Goal: Task Accomplishment & Management: Use online tool/utility

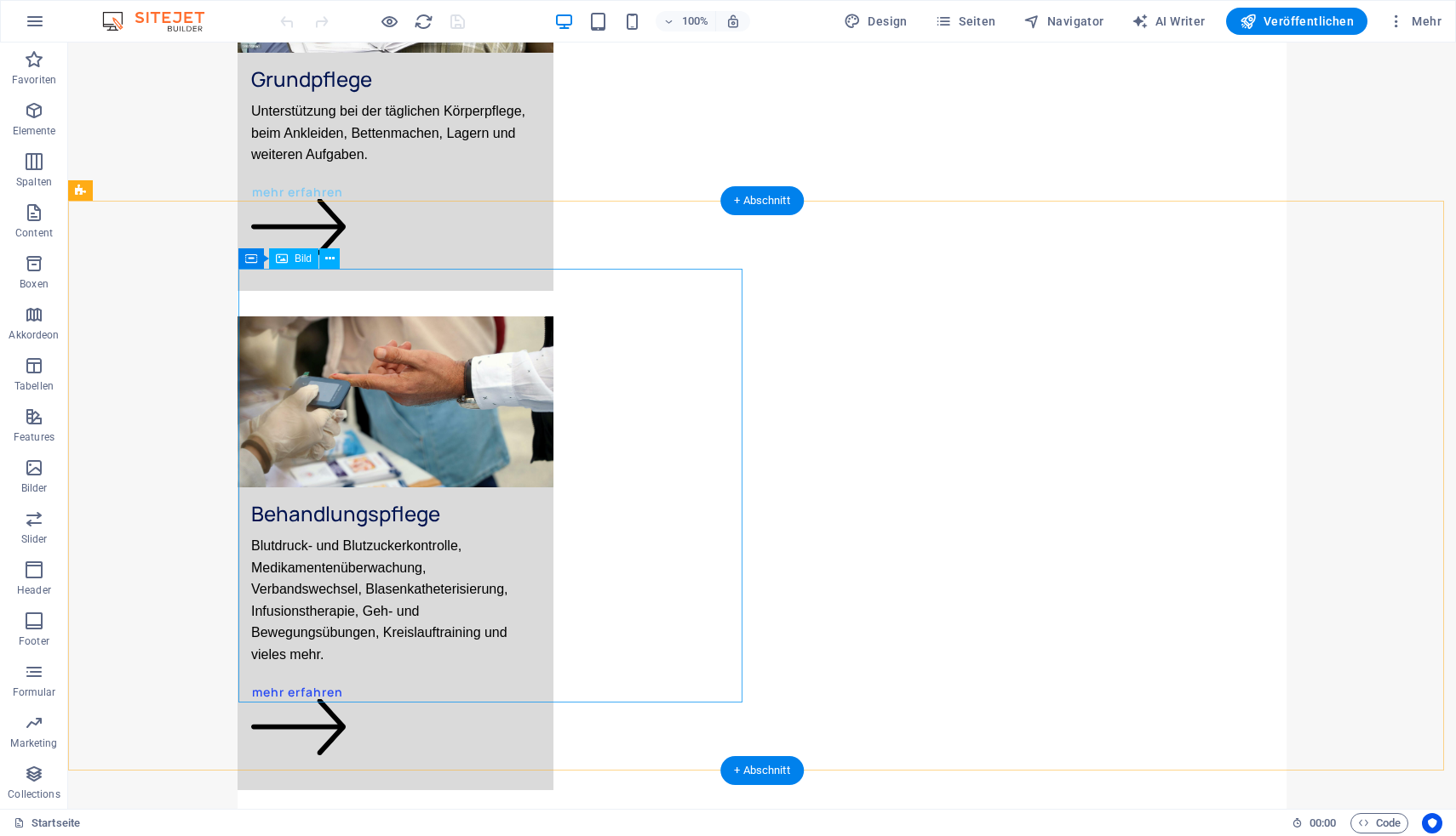
scroll to position [1646, 0]
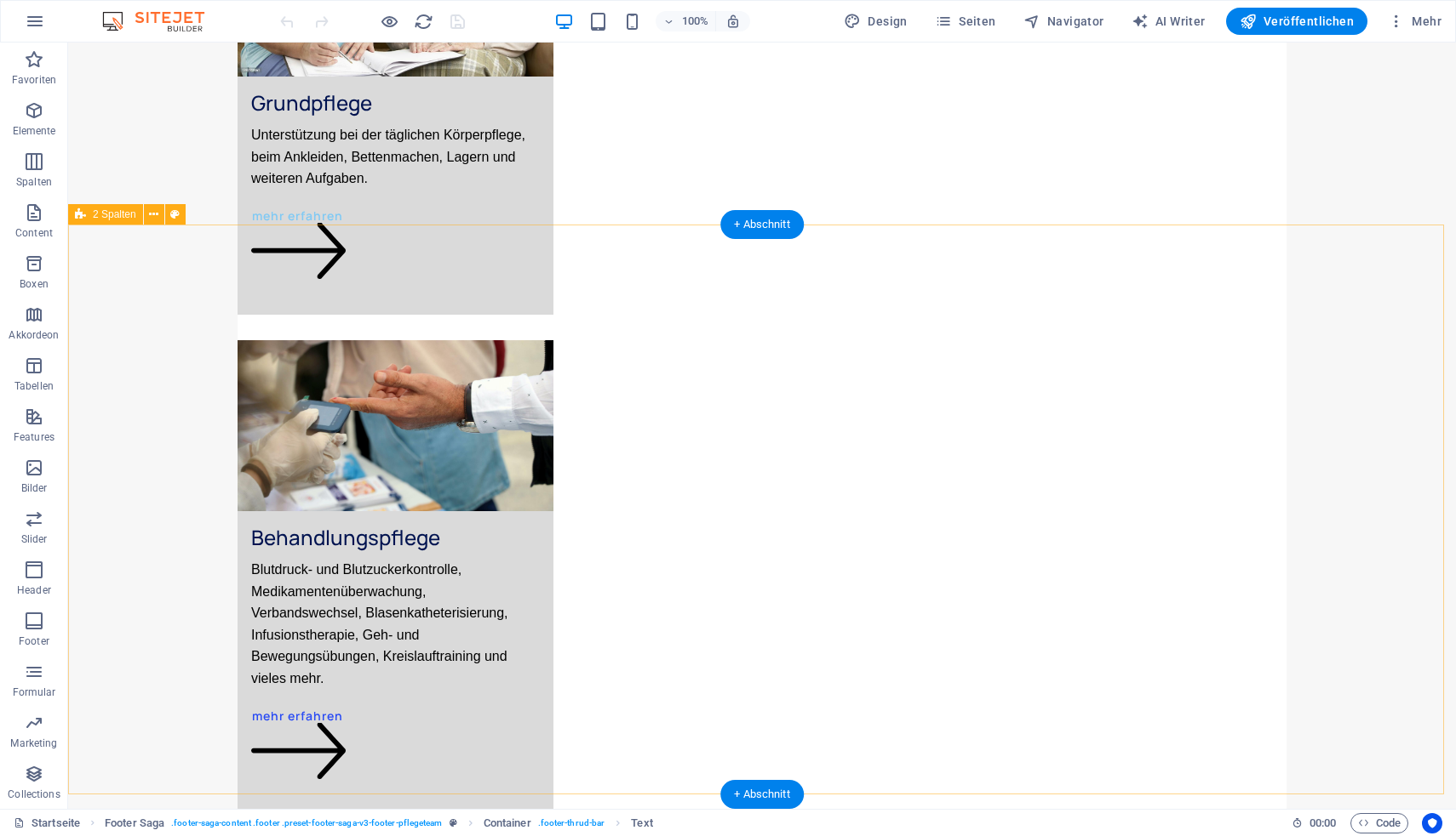
scroll to position [1105, 0]
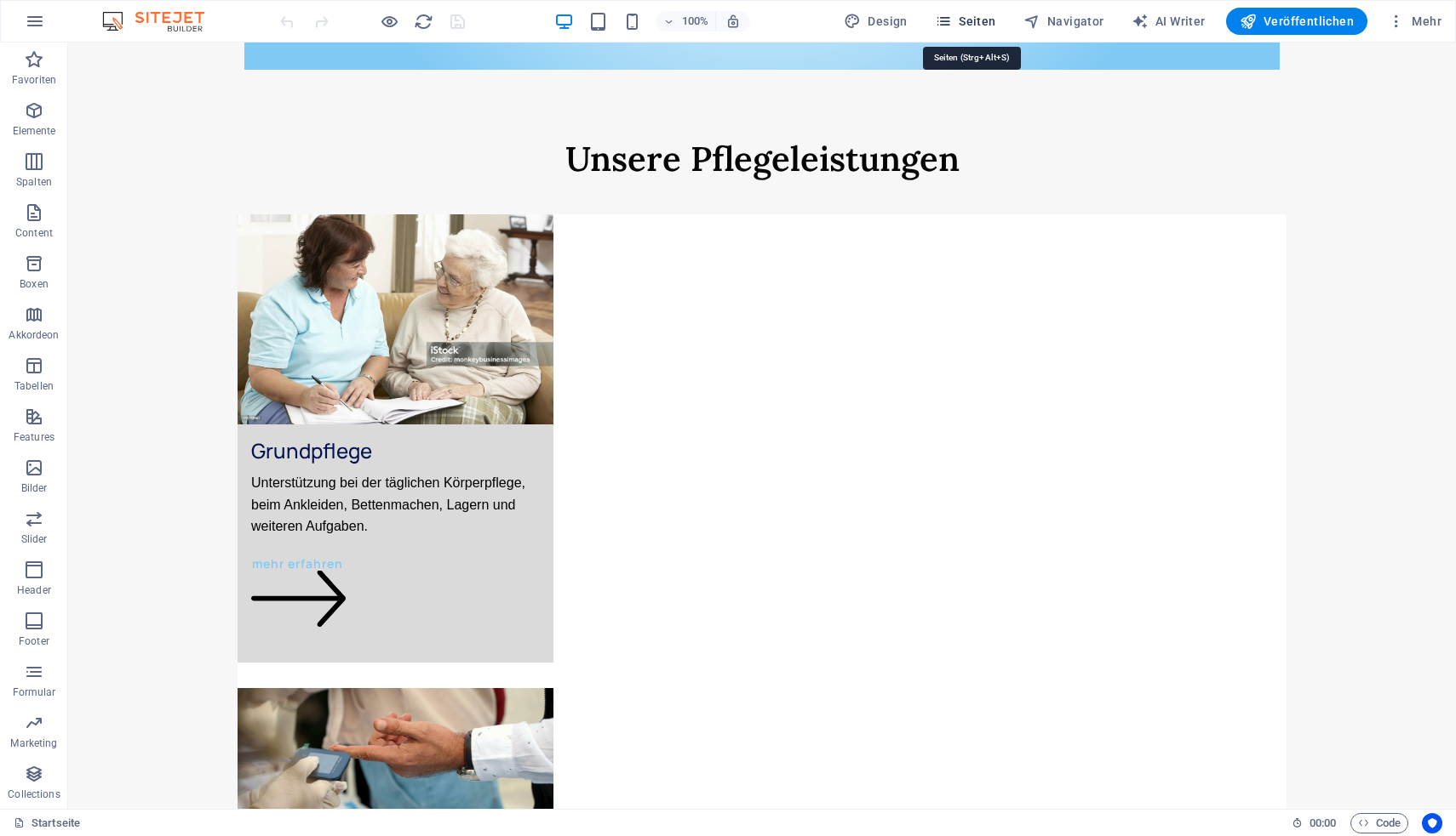
click at [976, 16] on span "Seiten" at bounding box center [965, 22] width 61 height 17
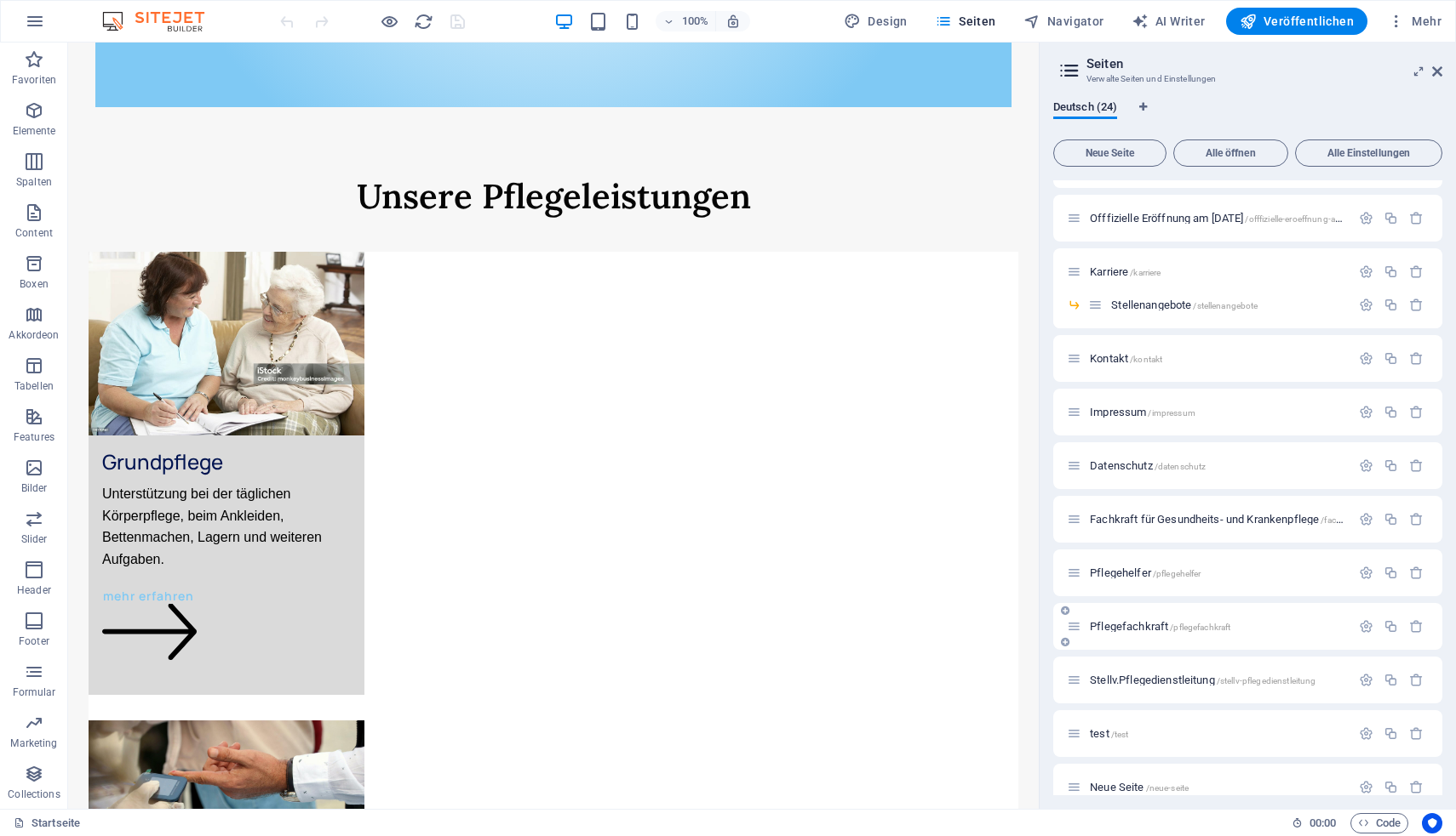
scroll to position [508, 0]
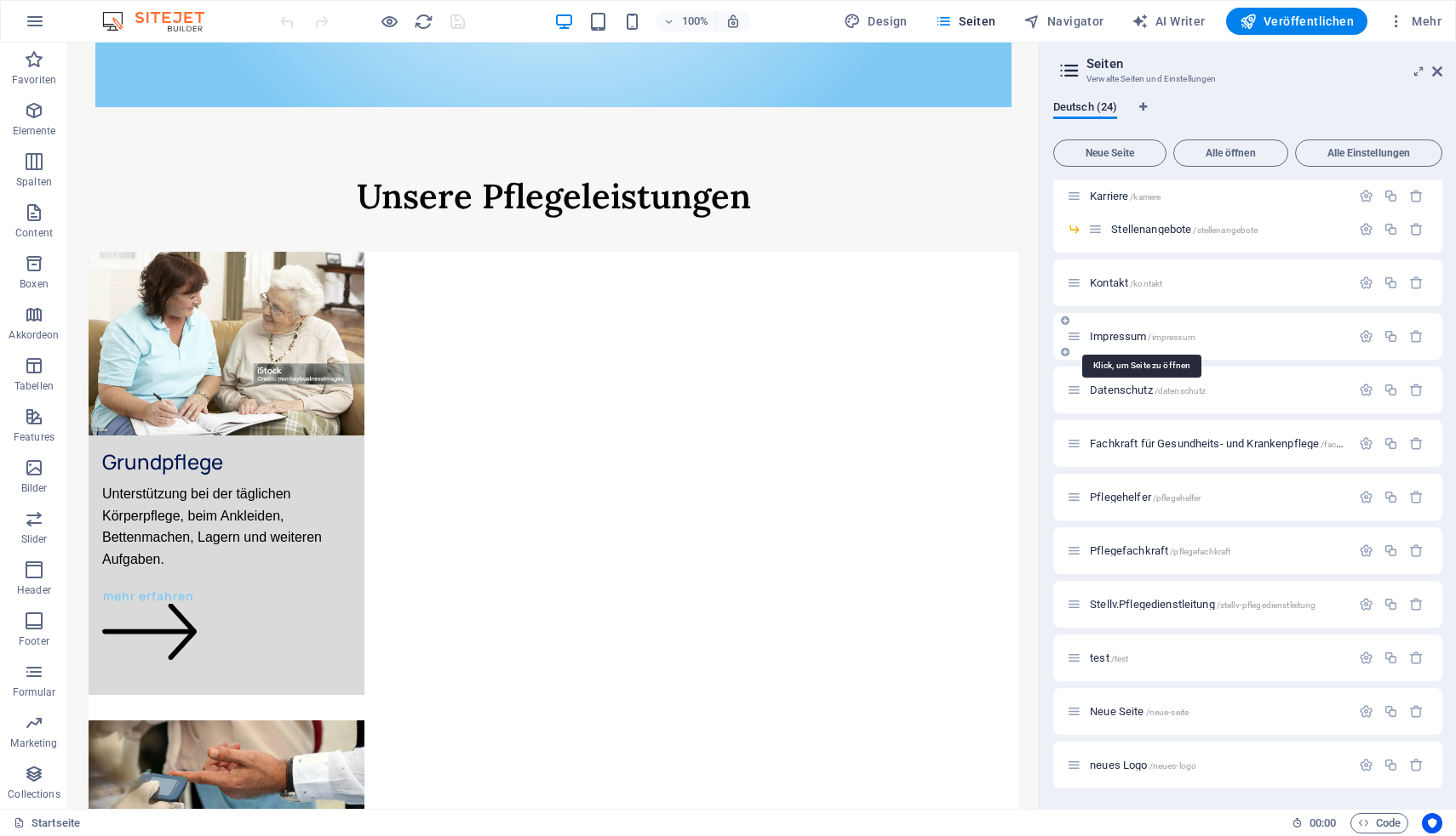
click at [1125, 341] on span "Impressum /impressum" at bounding box center [1142, 336] width 105 height 13
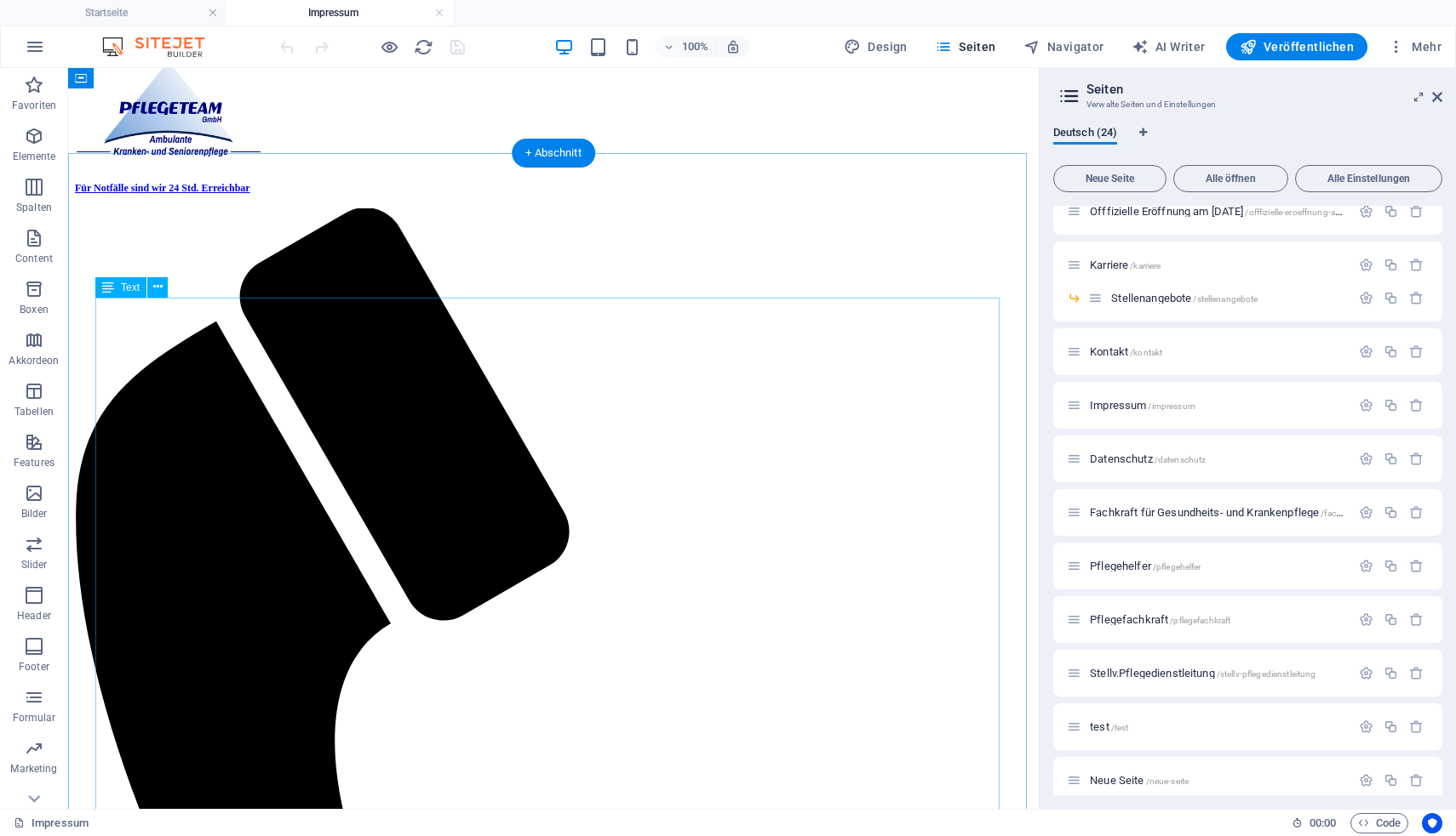
scroll to position [0, 0]
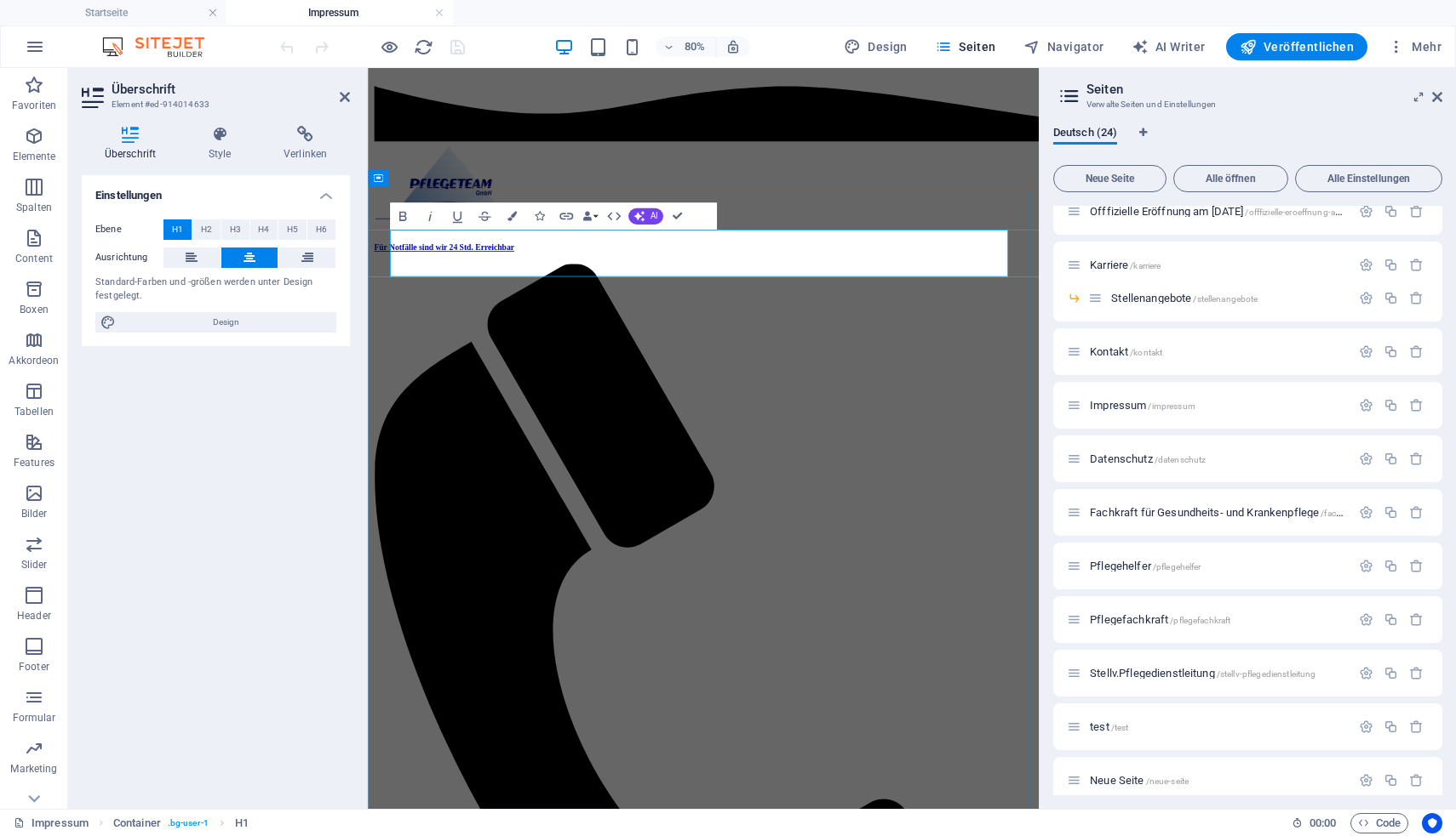
drag, startPoint x: 929, startPoint y: 298, endPoint x: 652, endPoint y: 310, distance: 277.3
copy span "Impressum"
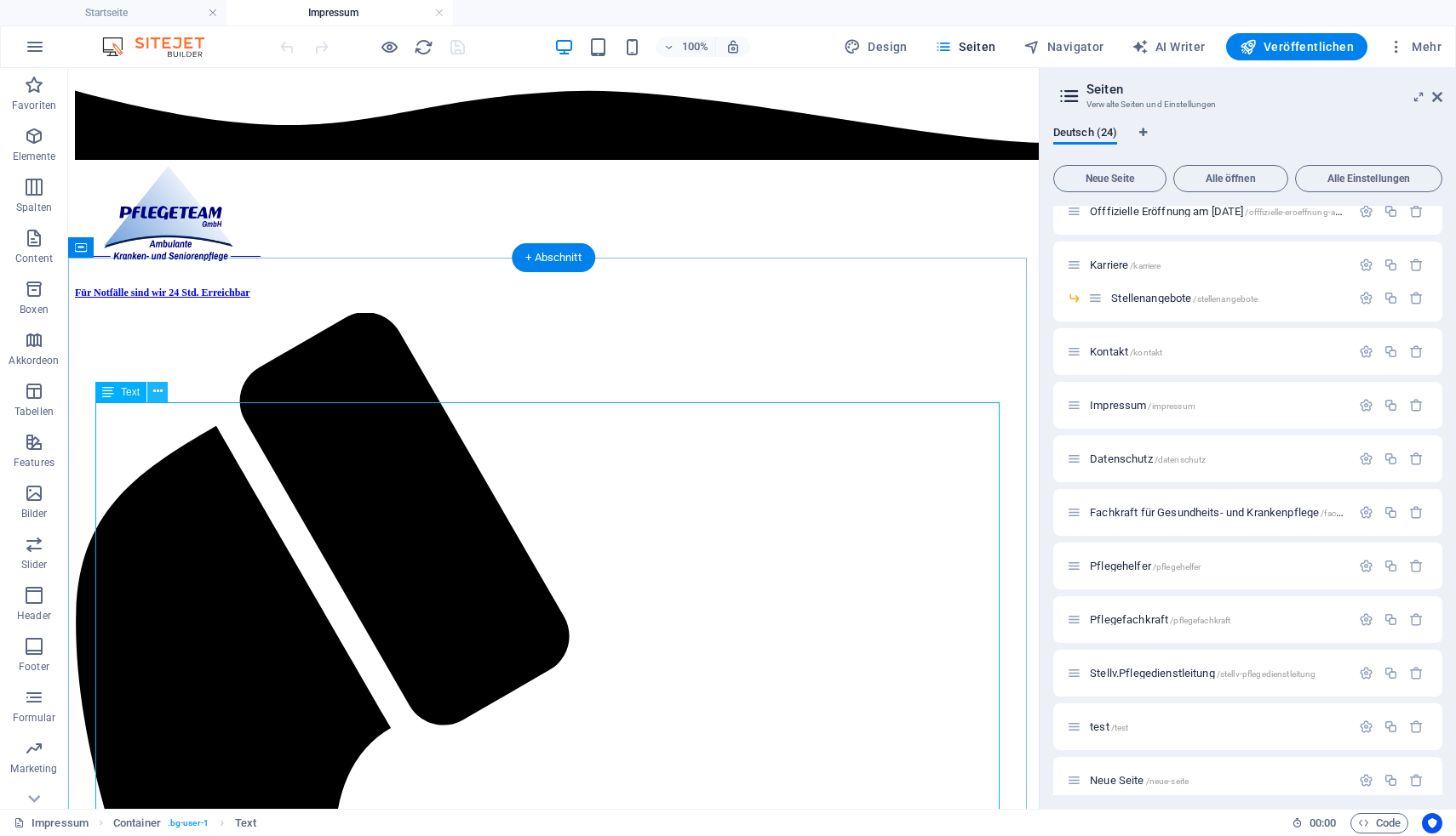
click at [157, 392] on icon at bounding box center [157, 391] width 10 height 18
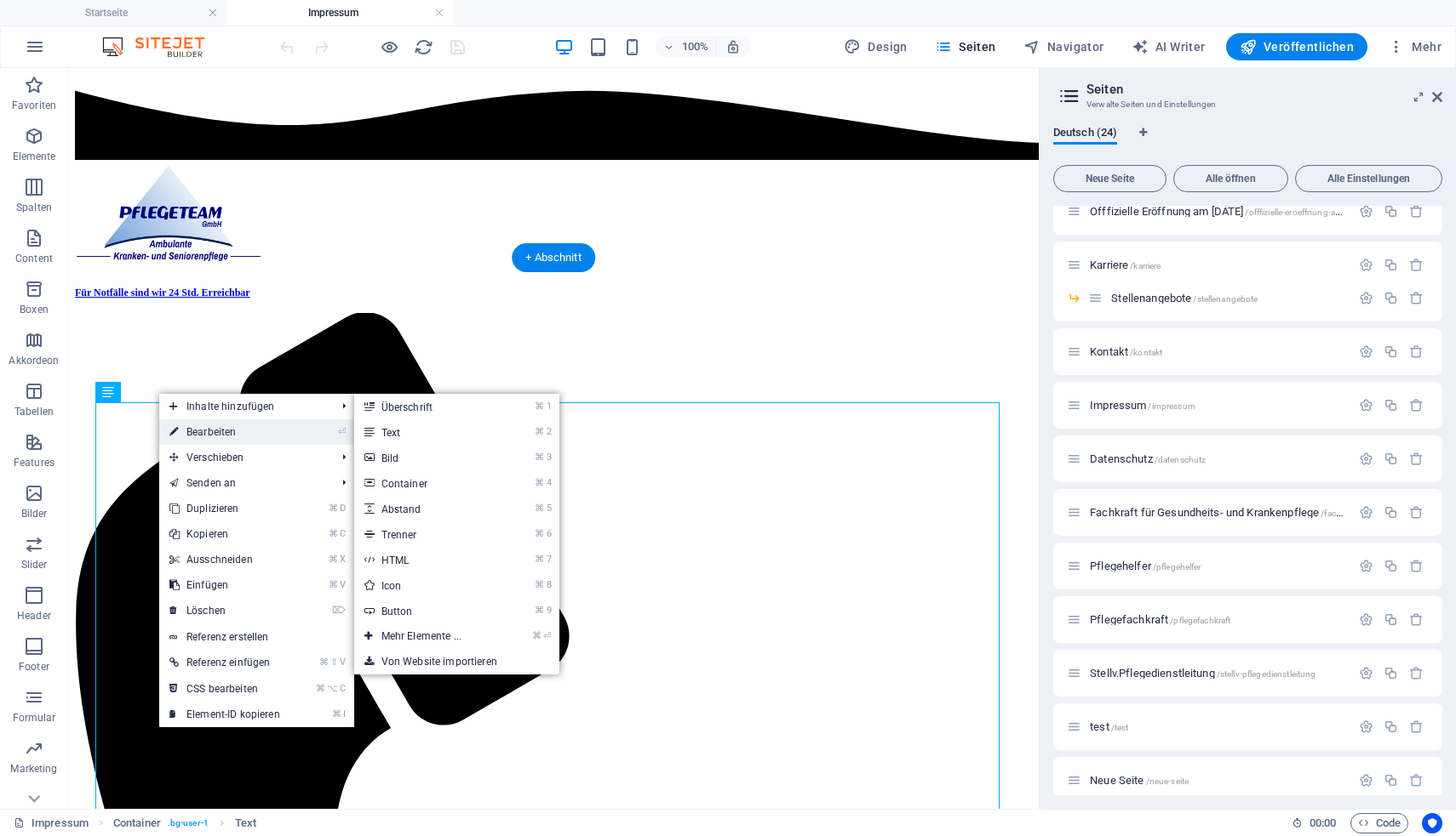
click at [199, 428] on link "⏎ Bearbeiten" at bounding box center [225, 433] width 131 height 26
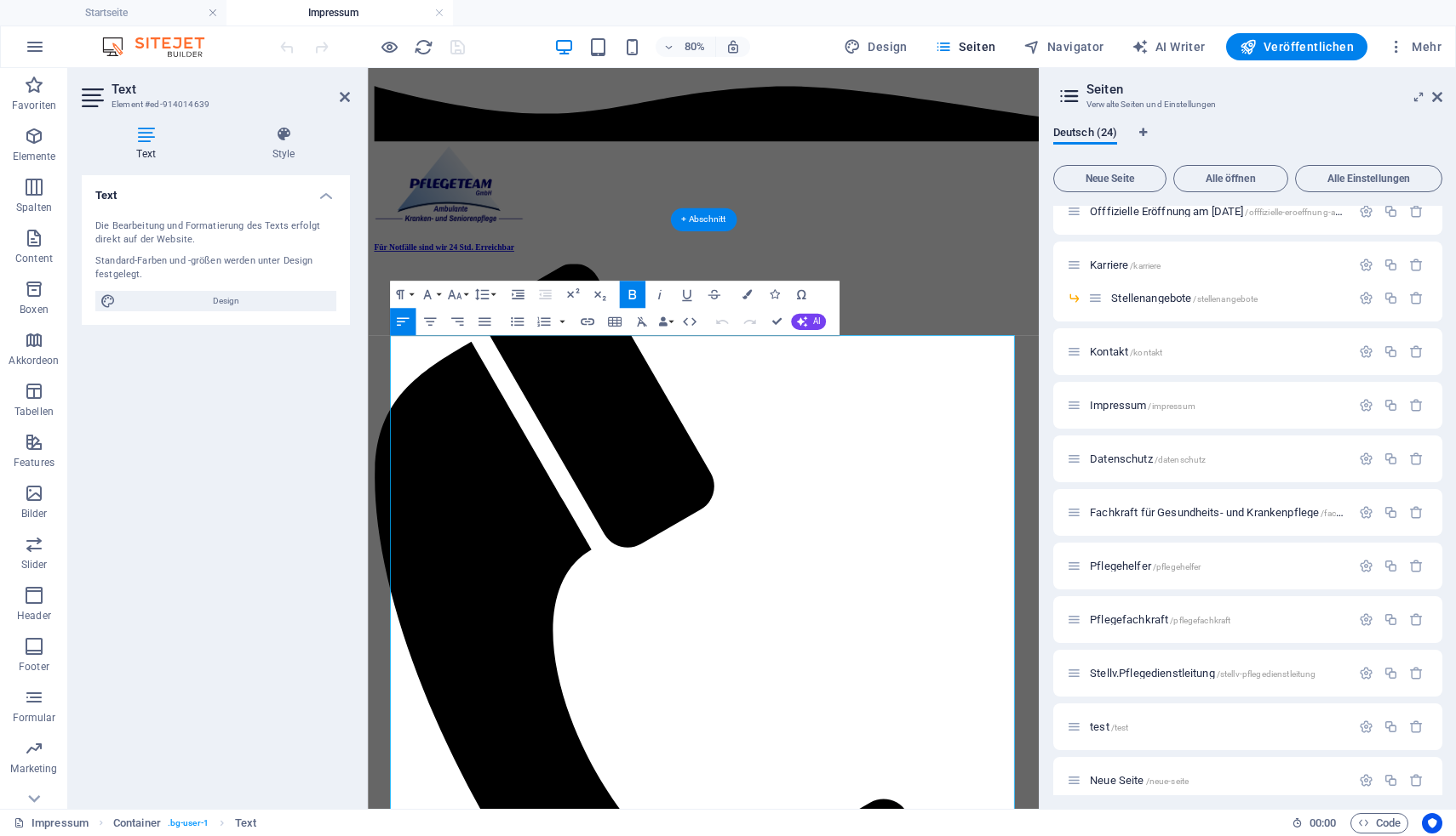
copy div "Loremipsum Dolorsitamet Consectetura-Elitse DoeI Temporinc. 26 96912 Utlabo Etd…"
drag, startPoint x: 562, startPoint y: 412, endPoint x: 397, endPoint y: 414, distance: 165.0
click at [745, 297] on icon "button" at bounding box center [746, 294] width 10 height 10
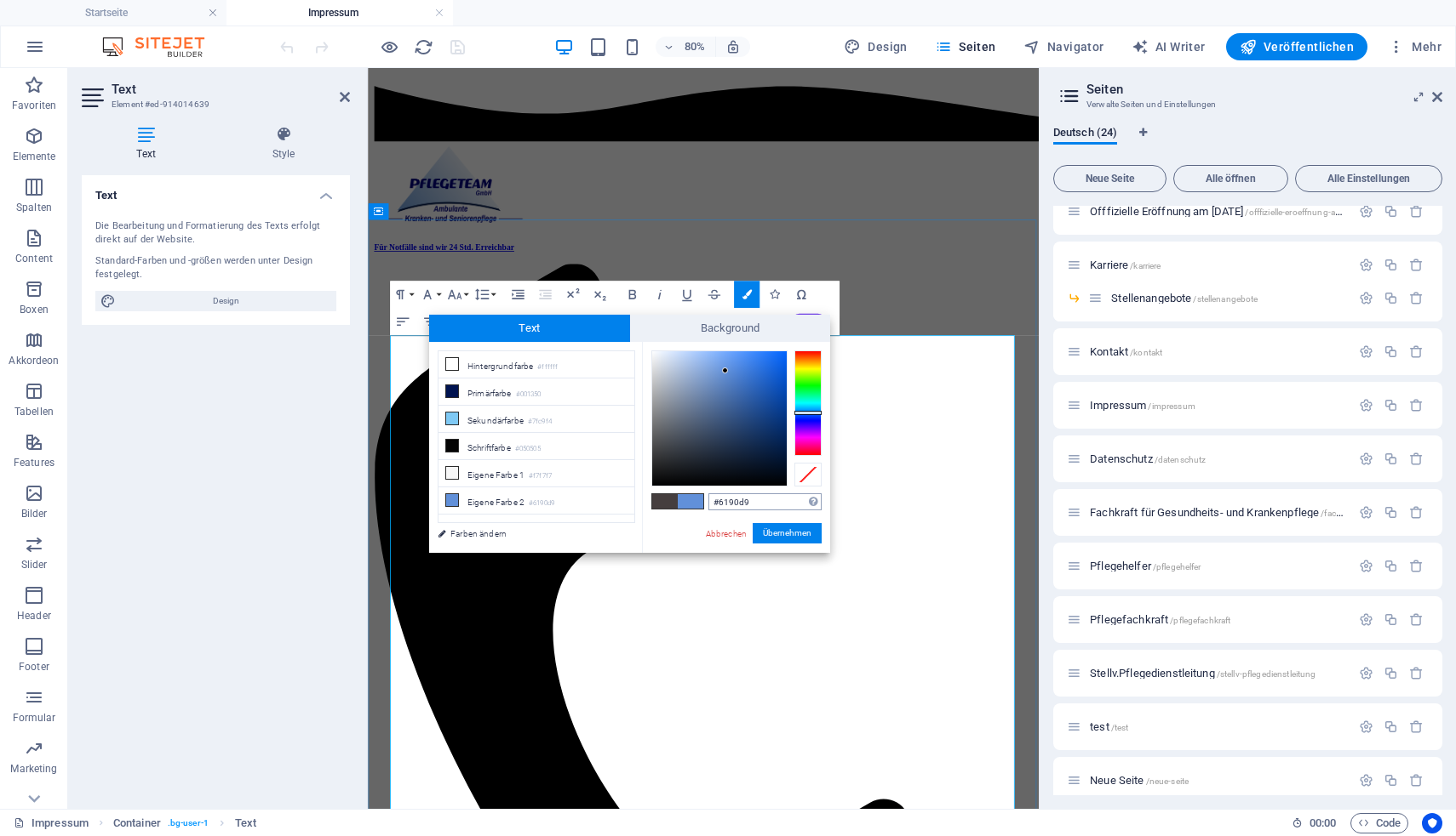
drag, startPoint x: 764, startPoint y: 501, endPoint x: 709, endPoint y: 497, distance: 55.1
click at [709, 497] on input "#6190d9" at bounding box center [765, 502] width 113 height 17
click at [732, 535] on link "Abbrechen" at bounding box center [726, 534] width 44 height 13
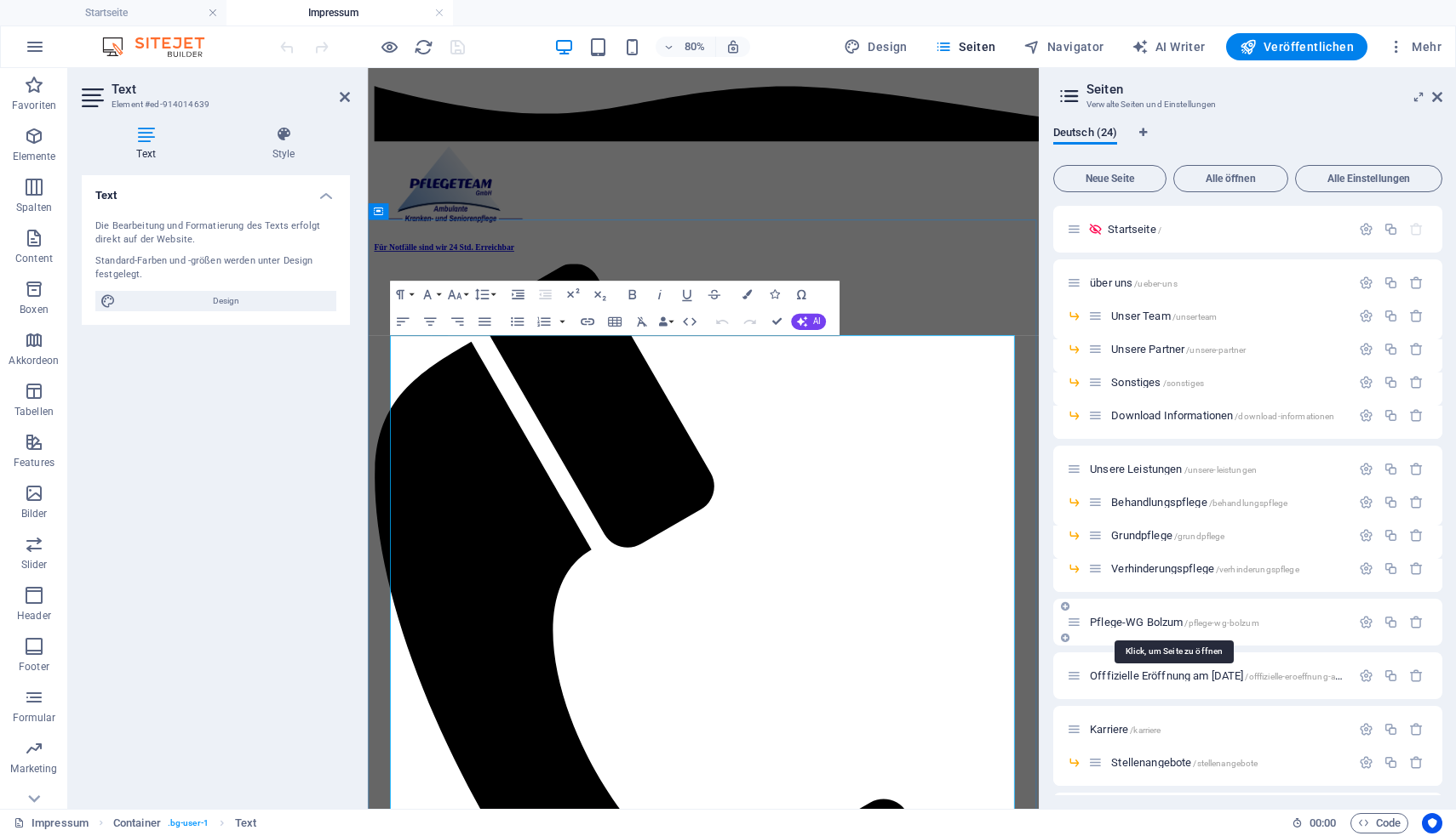
click at [1141, 626] on span "Pflege-WG Bolzum /pflege-wg-[GEOGRAPHIC_DATA]" at bounding box center [1174, 622] width 169 height 13
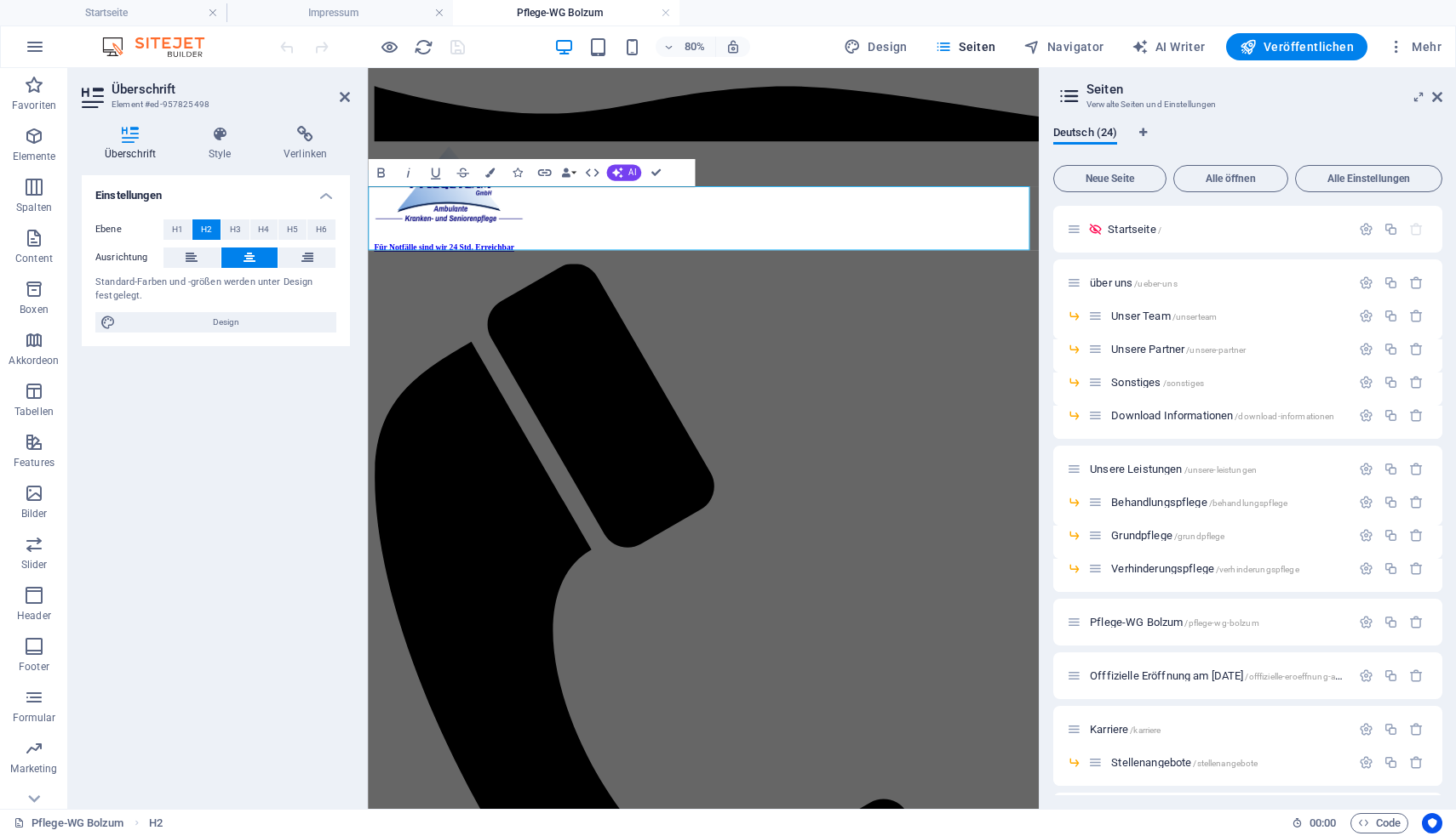
drag, startPoint x: 858, startPoint y: 282, endPoint x: 368, endPoint y: 244, distance: 491.5
copy h2 "ServiceHaus und ambulante Pflegewohngemeinschaft [GEOGRAPHIC_DATA]"
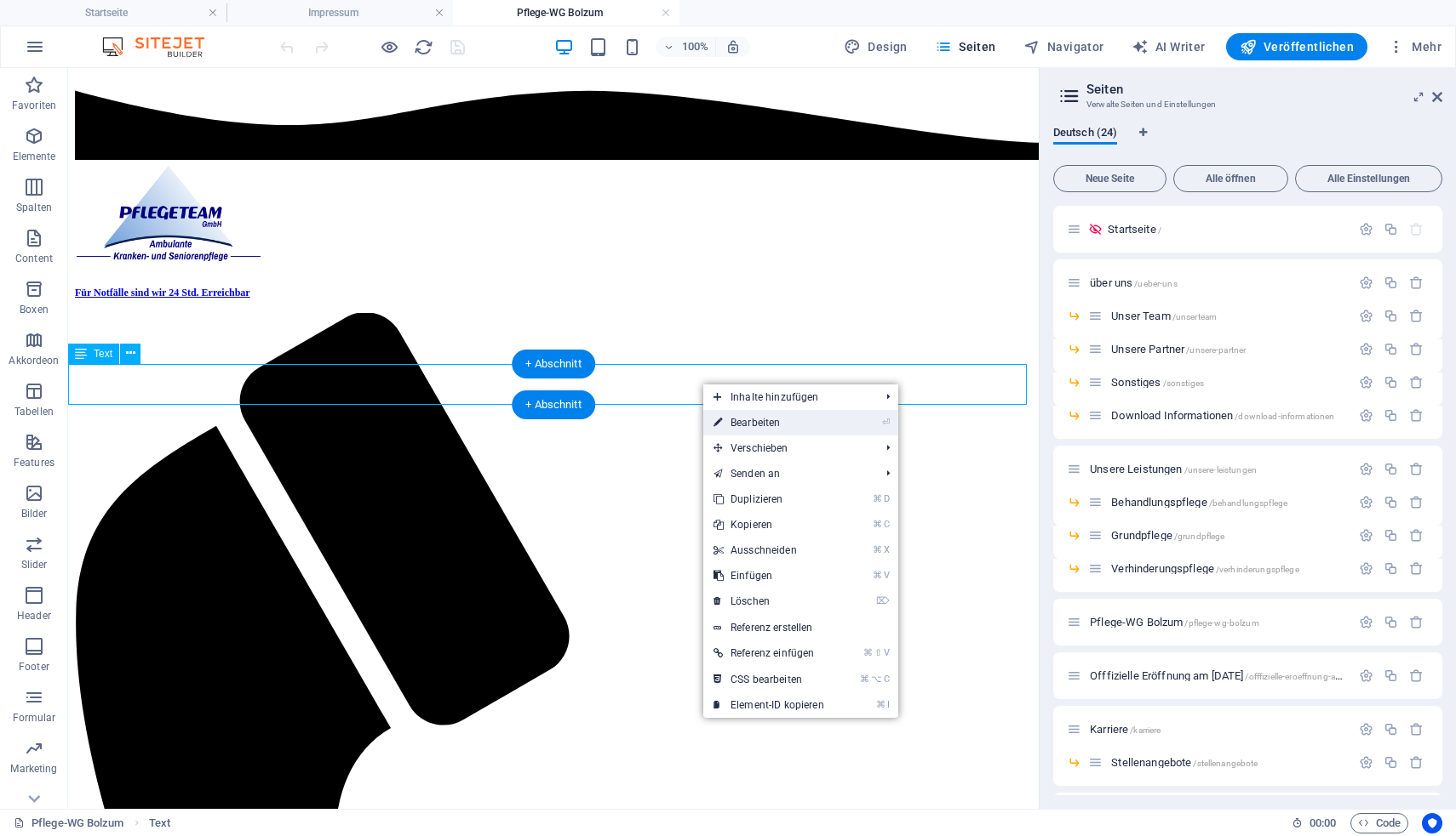
click at [729, 415] on link "⏎ Bearbeiten" at bounding box center [769, 423] width 131 height 26
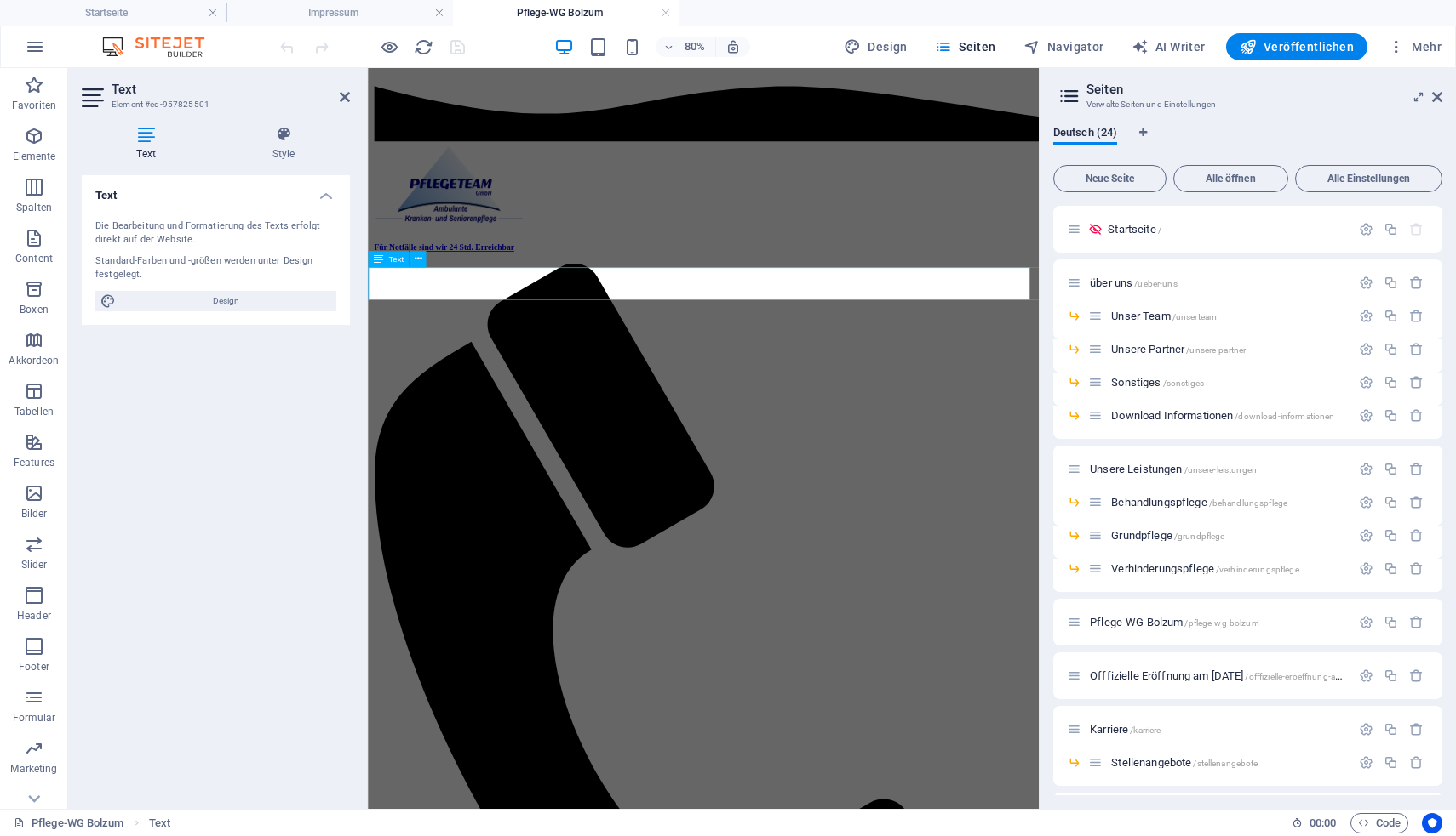
drag, startPoint x: 1007, startPoint y: 338, endPoint x: 604, endPoint y: 340, distance: 403.0
copy p "E IN NEUES K ONZEPT - W IR SIND DABEI"
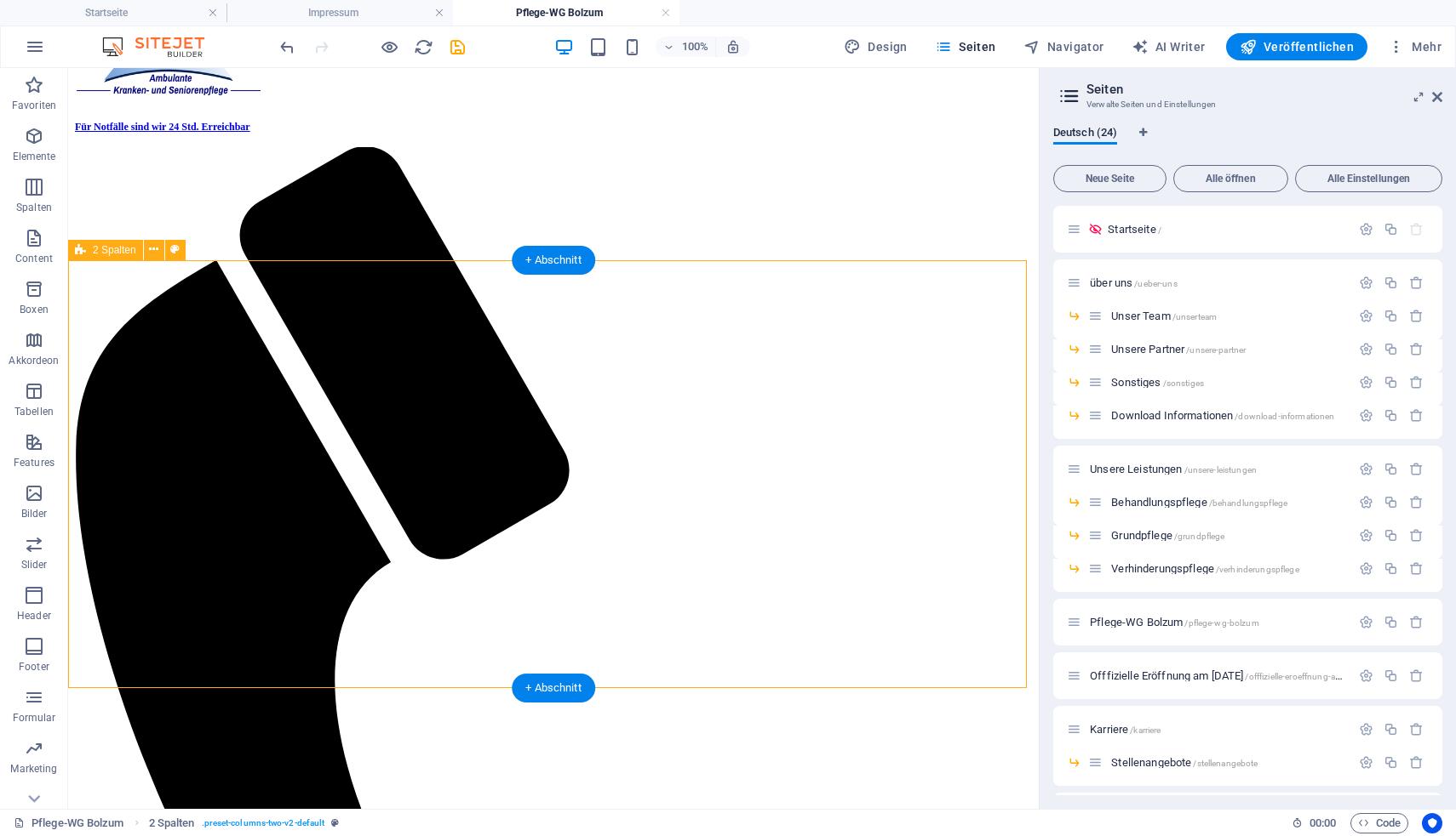
scroll to position [146, 0]
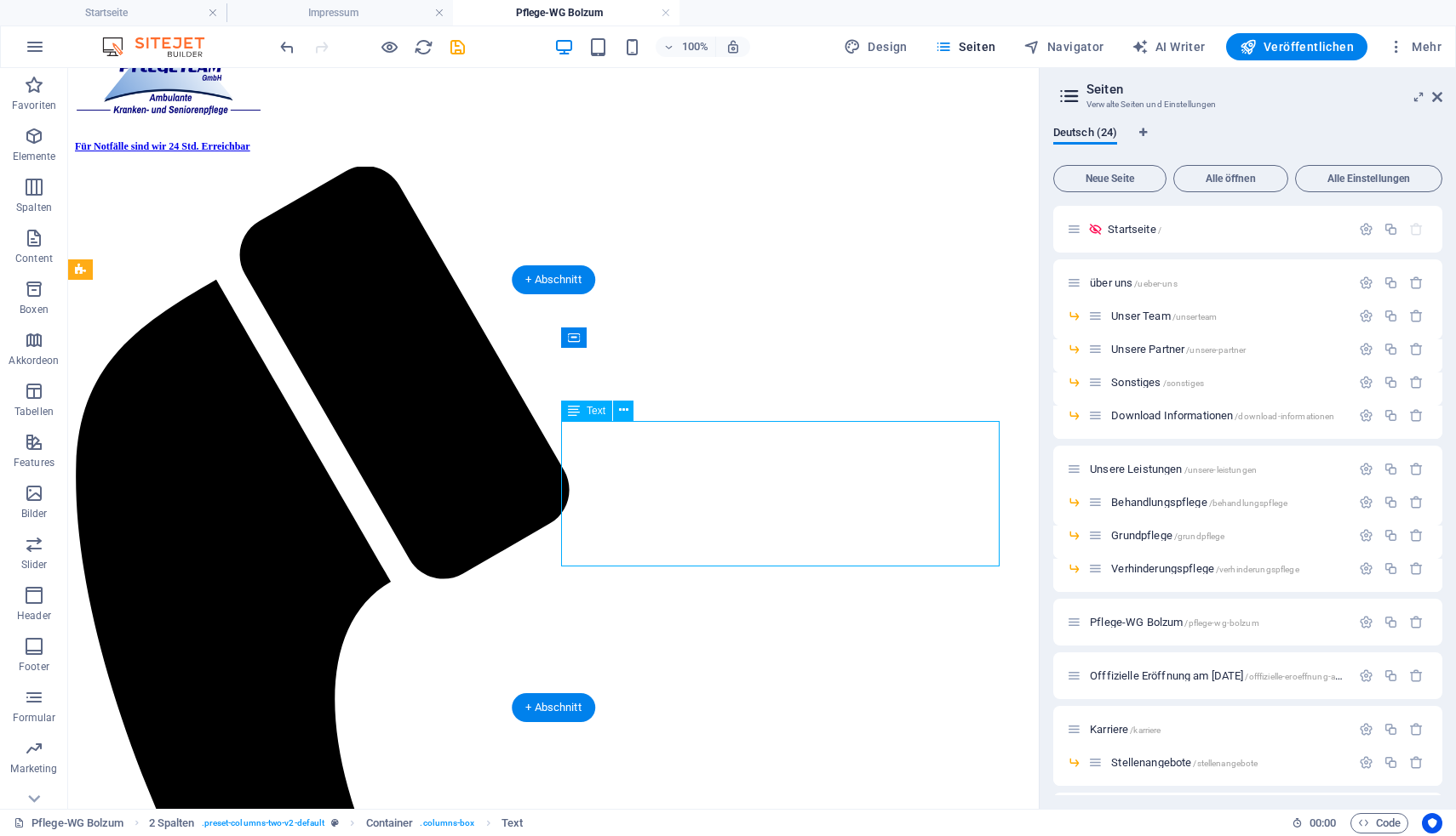
drag, startPoint x: 921, startPoint y: 538, endPoint x: 640, endPoint y: 488, distance: 285.4
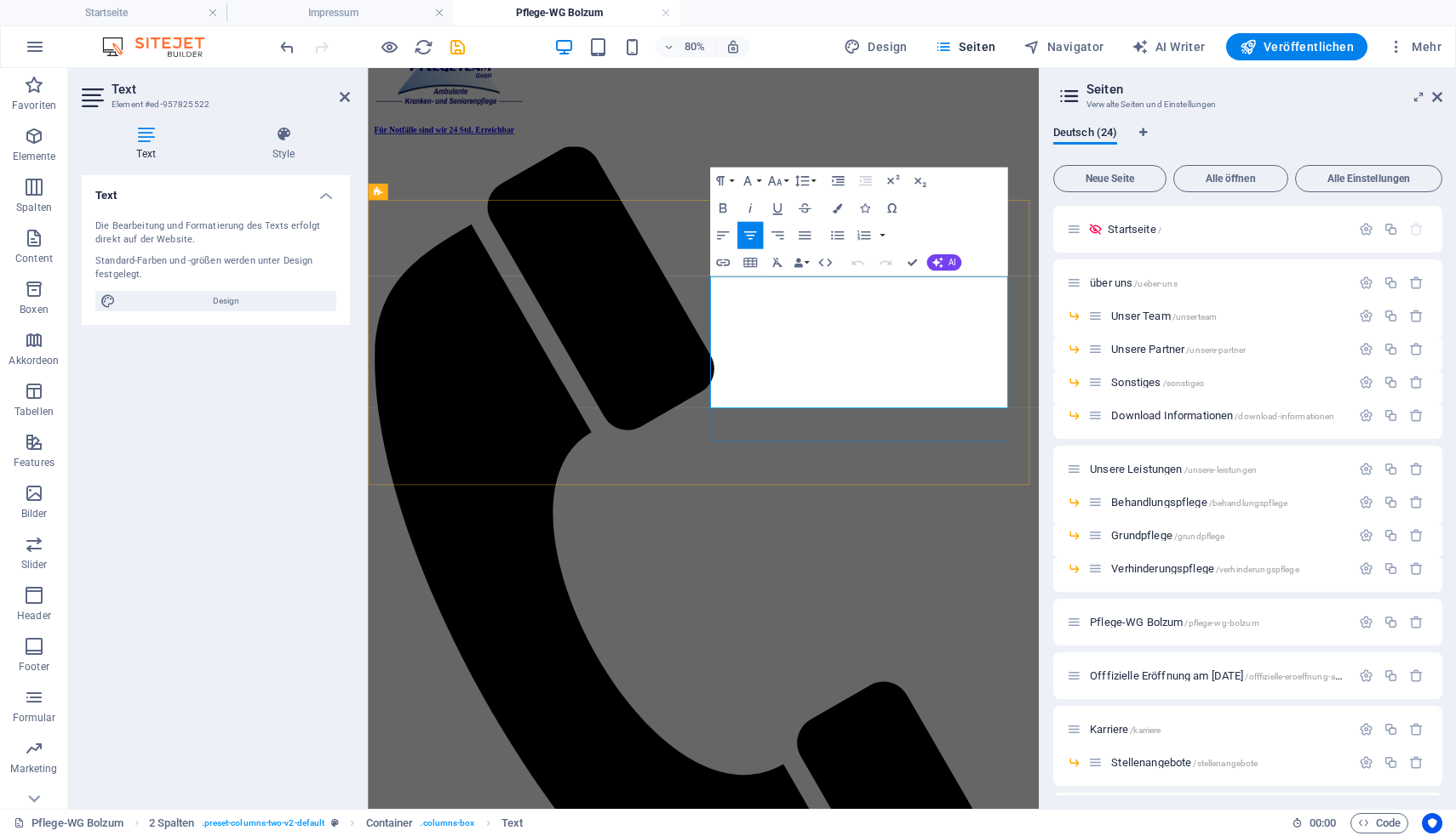
drag, startPoint x: 1117, startPoint y: 465, endPoint x: 797, endPoint y: 337, distance: 344.7
copy div "AWO ServiceHaus Bolzum offizielle Eröffnung am [DATE] Die für [DATE] vorgesehen…"
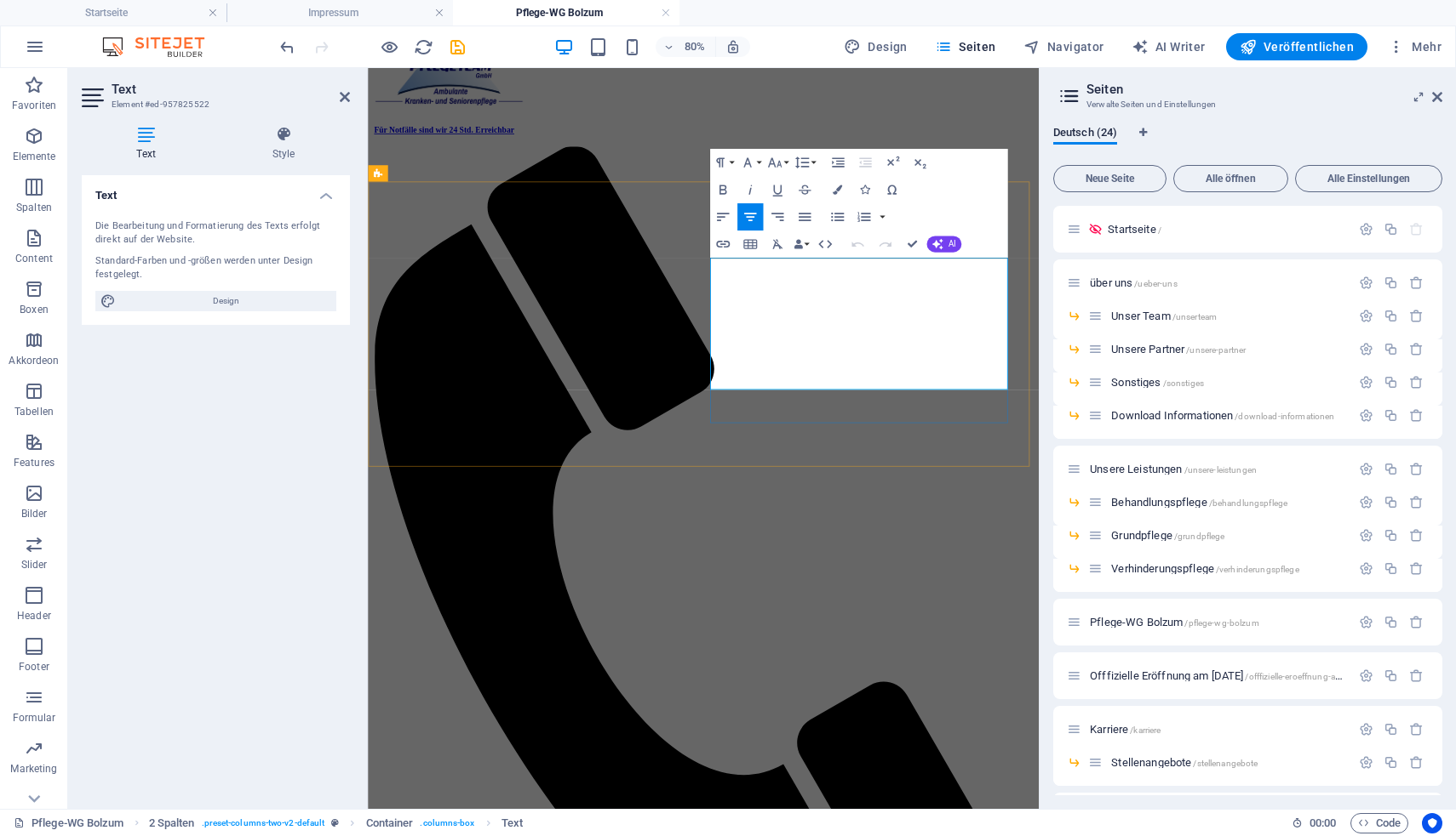
scroll to position [257, 0]
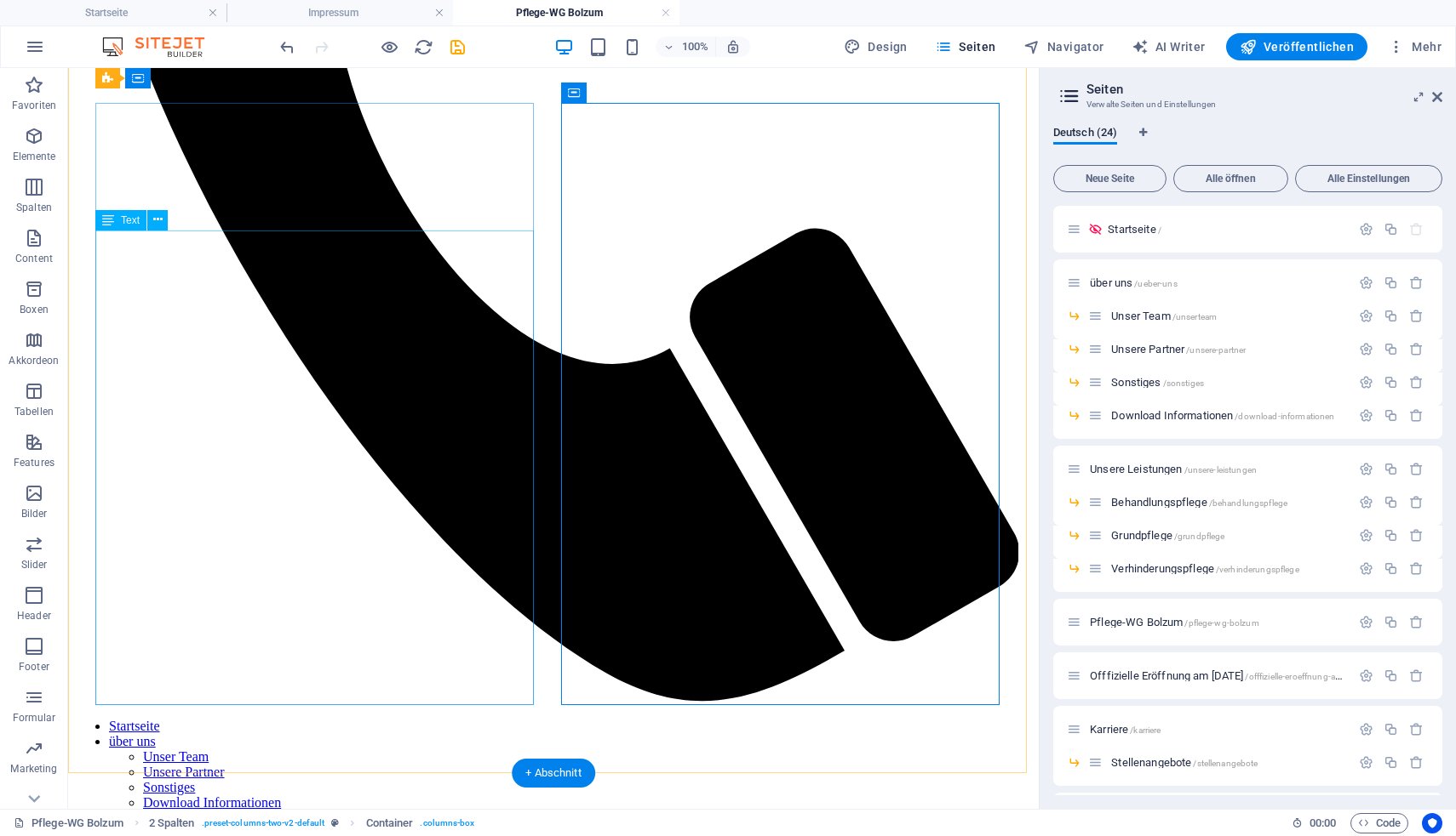
scroll to position [748, 0]
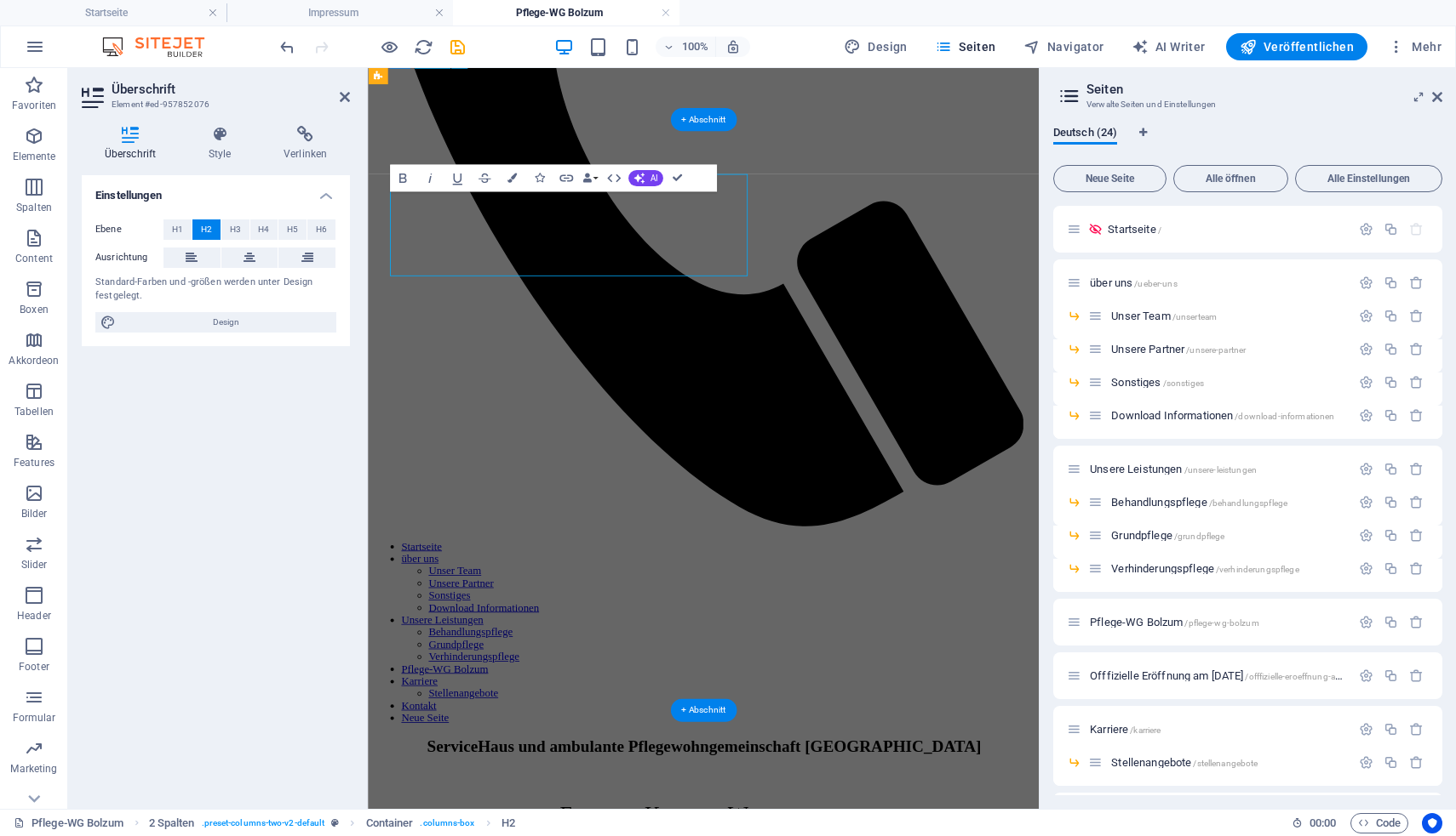
scroll to position [721, 0]
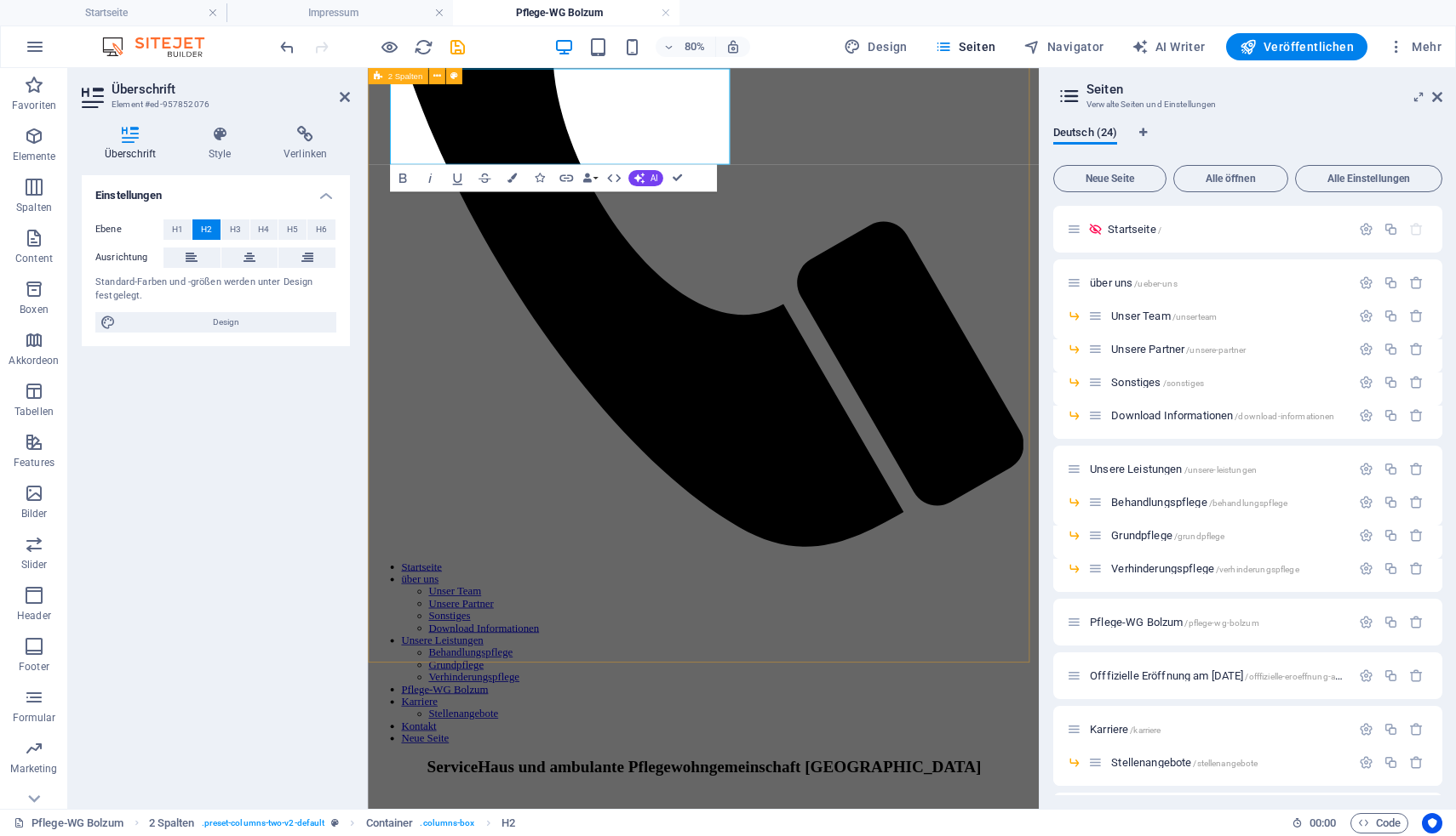
drag, startPoint x: 751, startPoint y: 165, endPoint x: 388, endPoint y: 77, distance: 373.5
copy h2 "Ambulante Pflegewohngemeinschaftim ServiceHaus in [GEOGRAPHIC_DATA]"
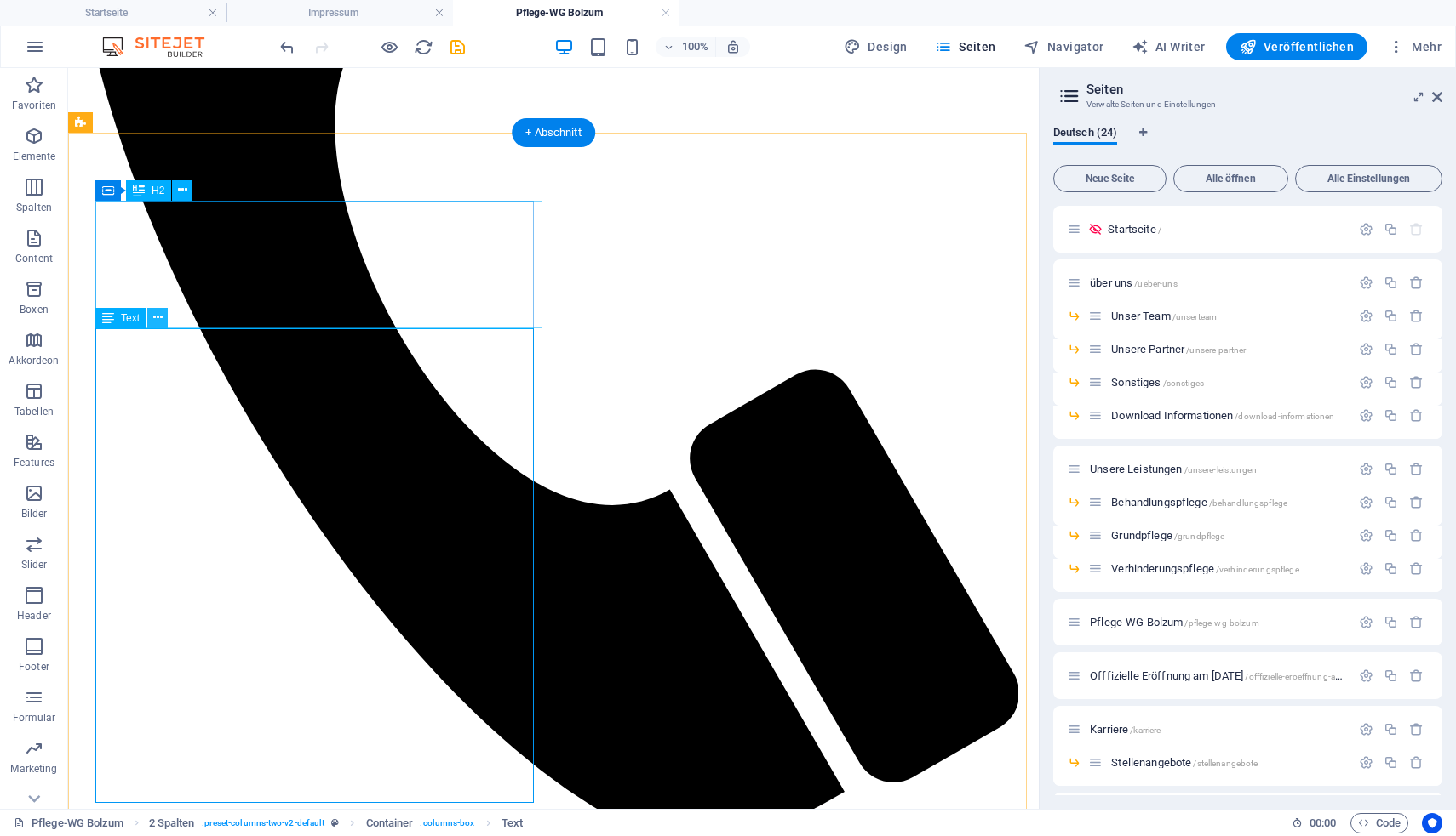
click at [154, 321] on icon at bounding box center [157, 318] width 10 height 18
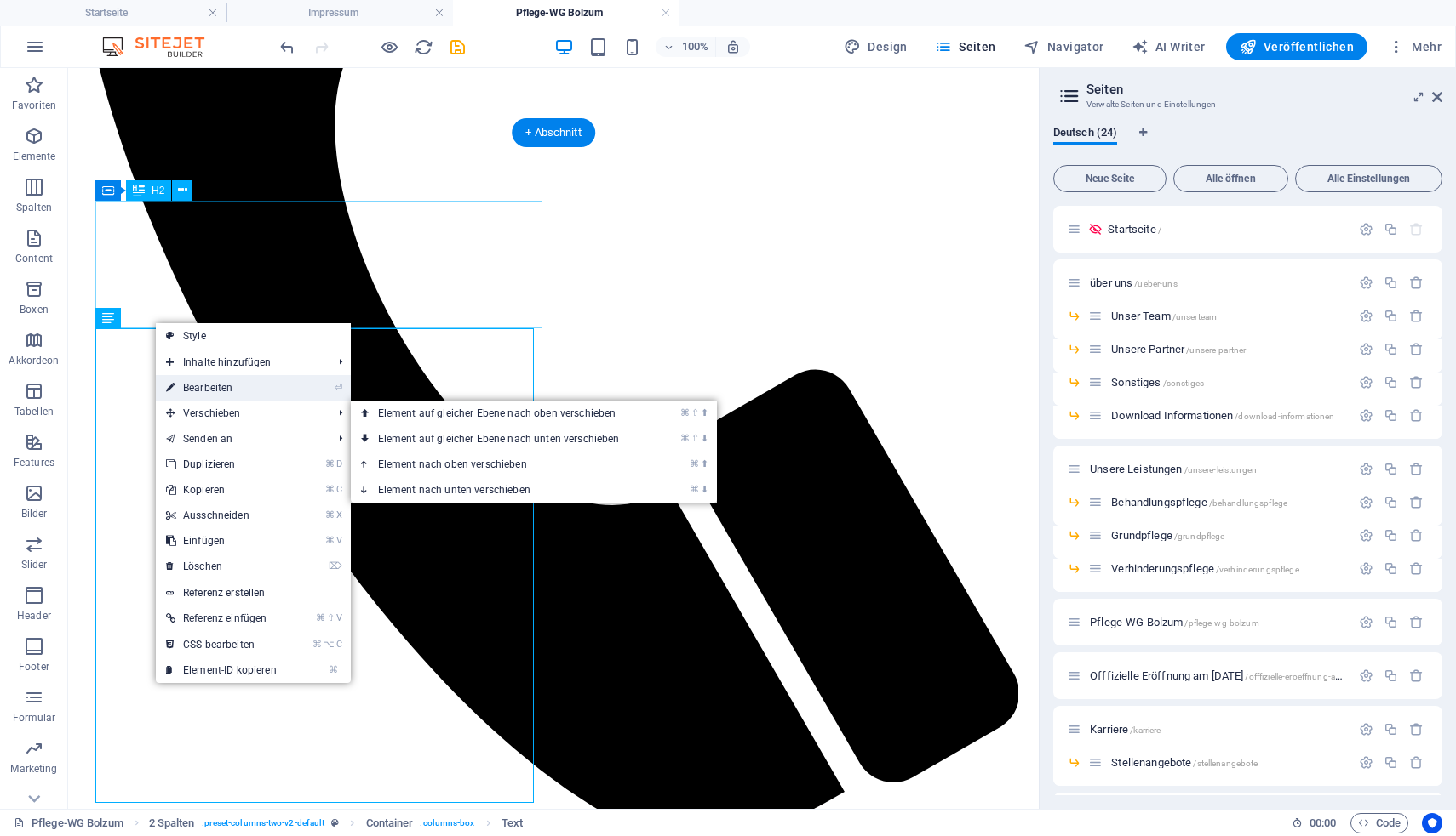
click at [218, 392] on link "⏎ Bearbeiten" at bounding box center [221, 388] width 131 height 26
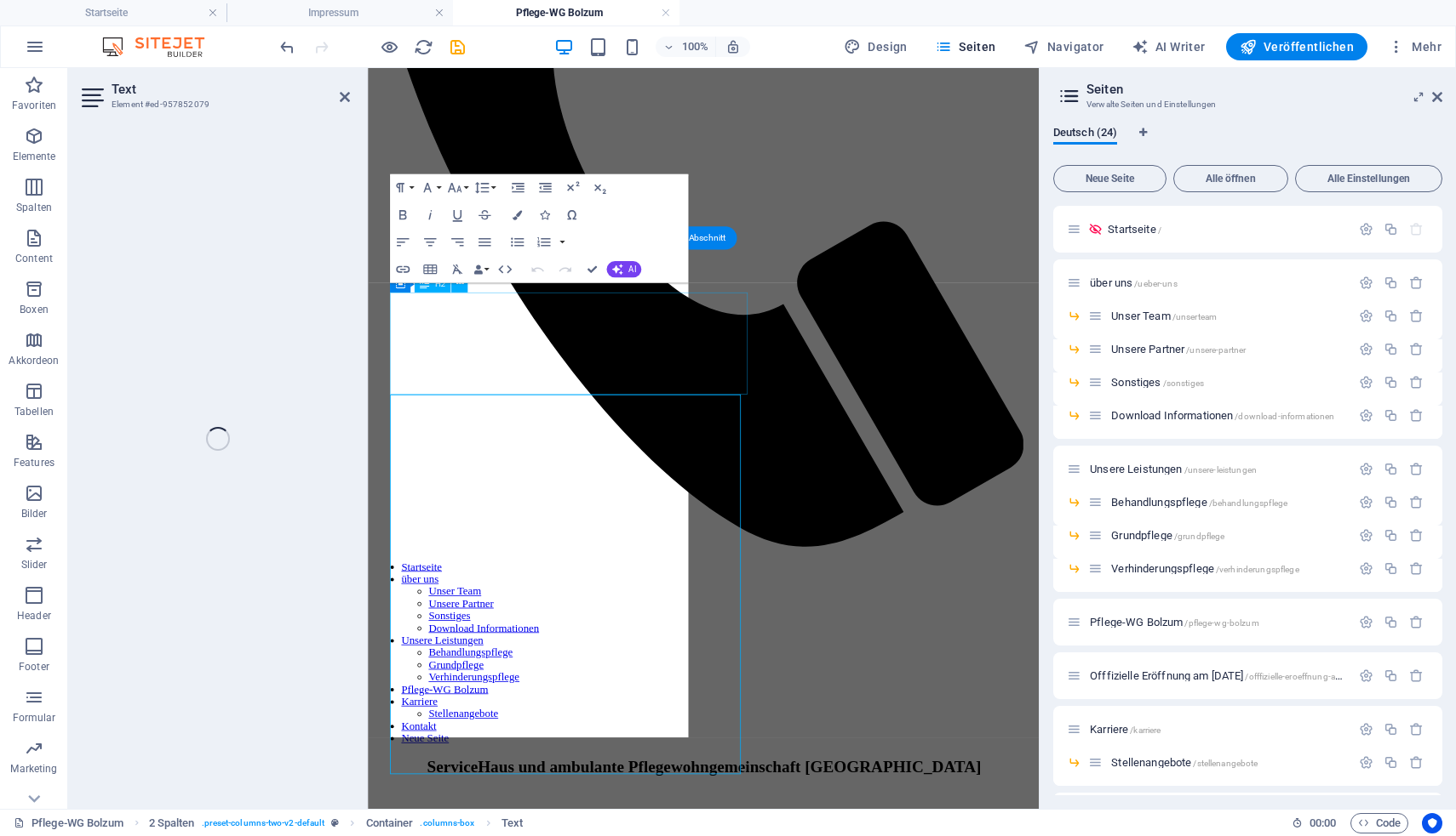
scroll to position [573, 0]
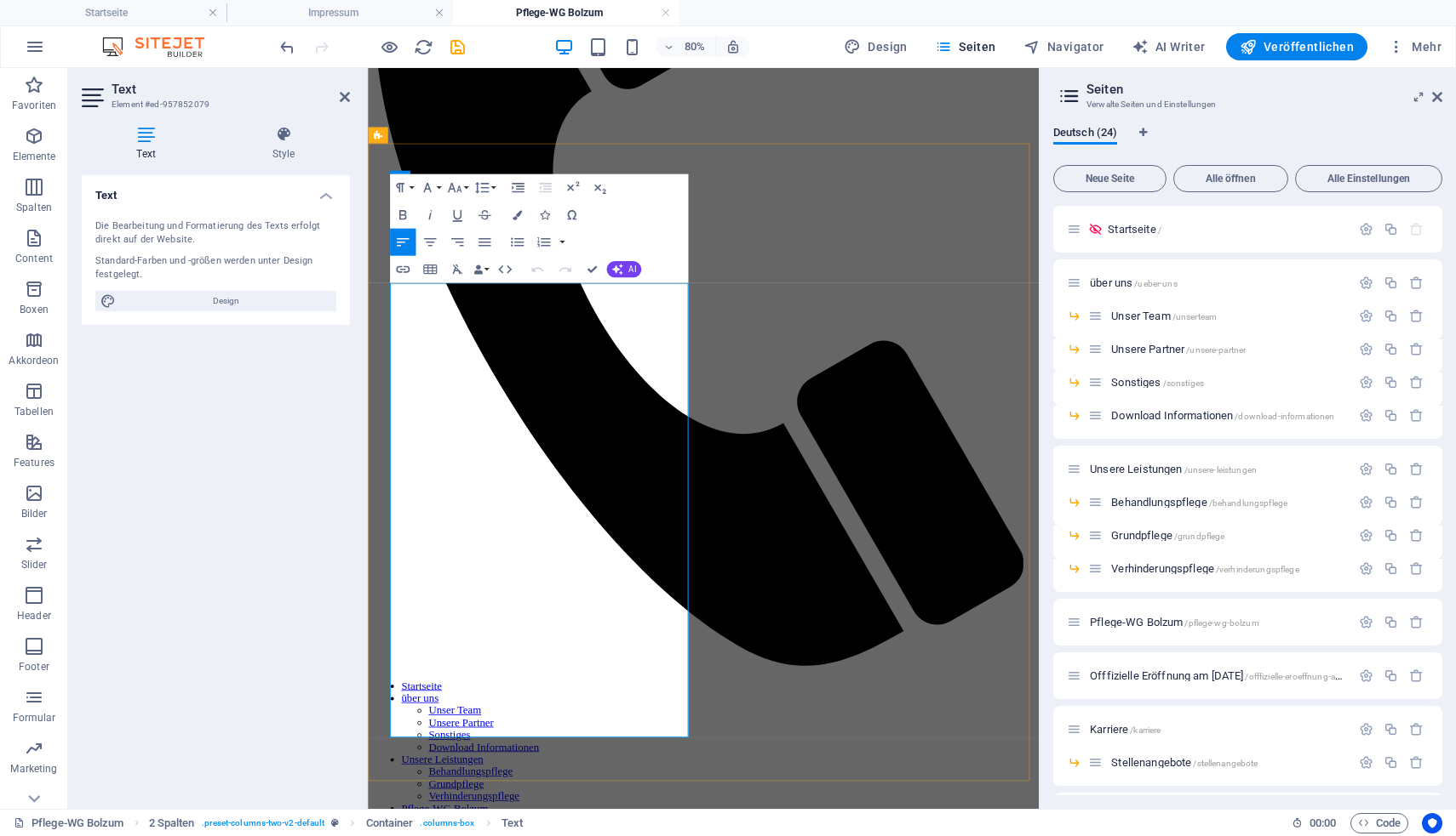
copy div
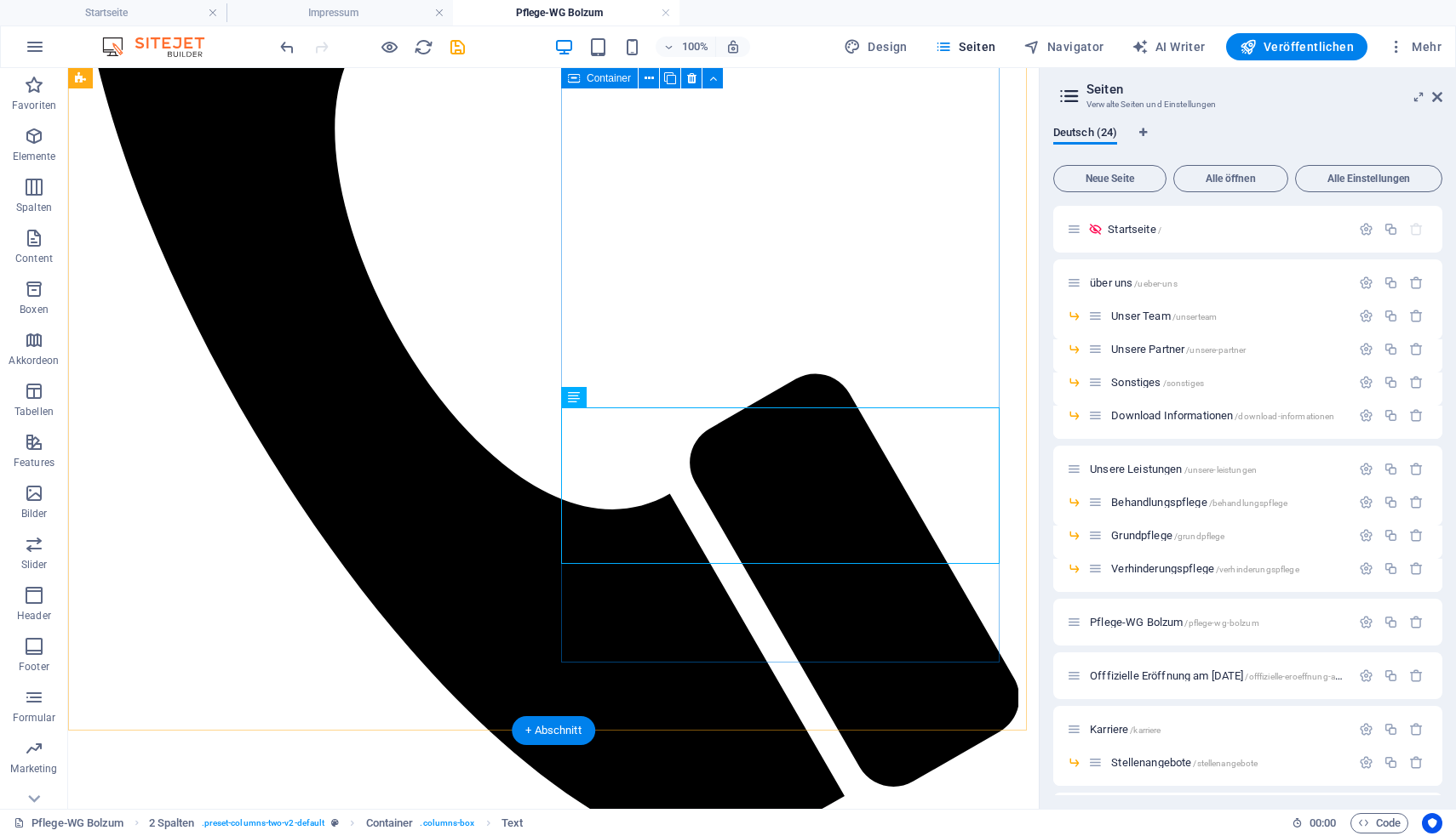
scroll to position [862, 0]
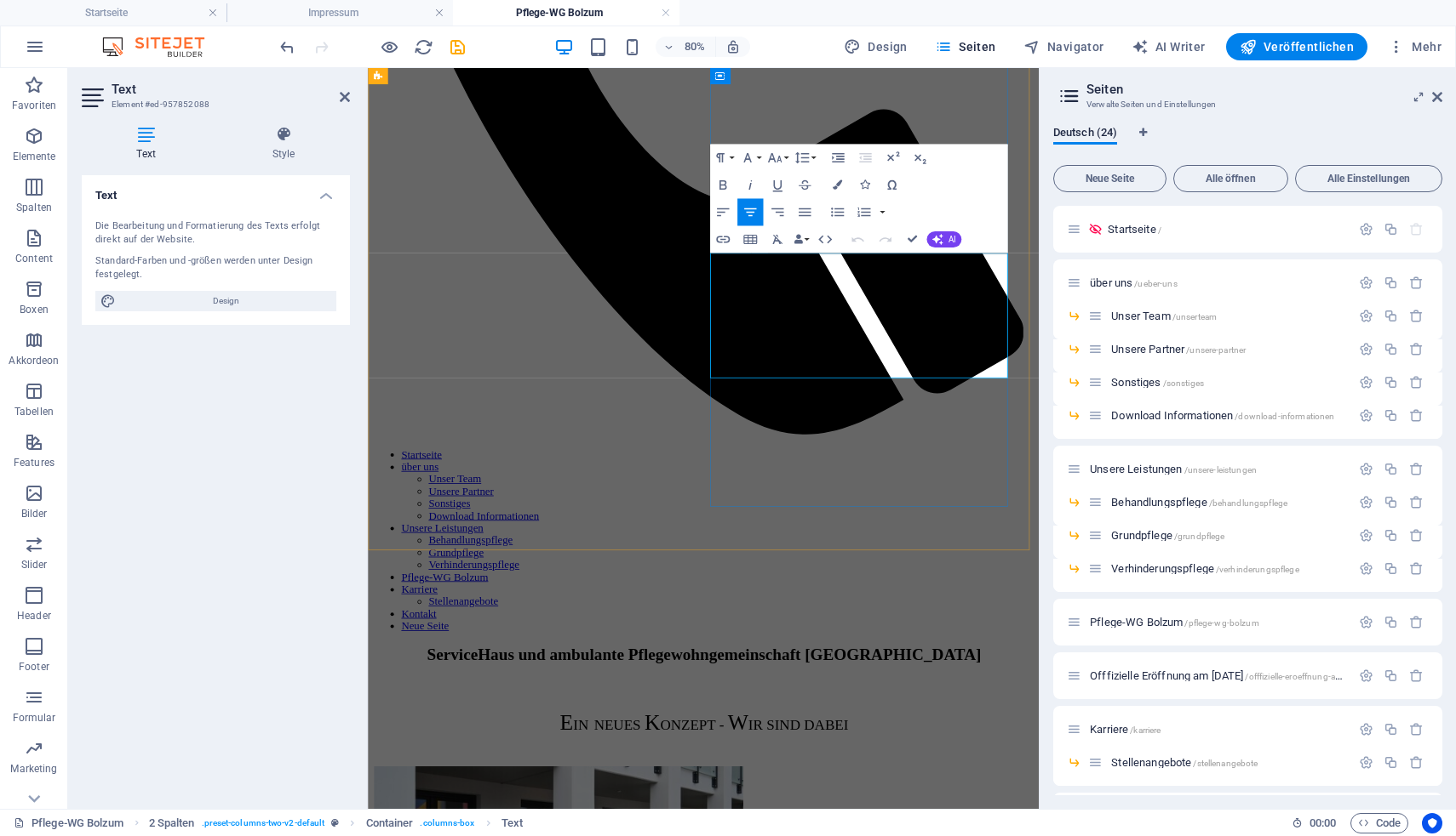
drag, startPoint x: 908, startPoint y: 332, endPoint x: 1134, endPoint y: 428, distance: 245.5
copy div "Z IELGRUPPE Unsere Pflege-WG ist ideal zum Beispiel für Menschen im demenzielle…"
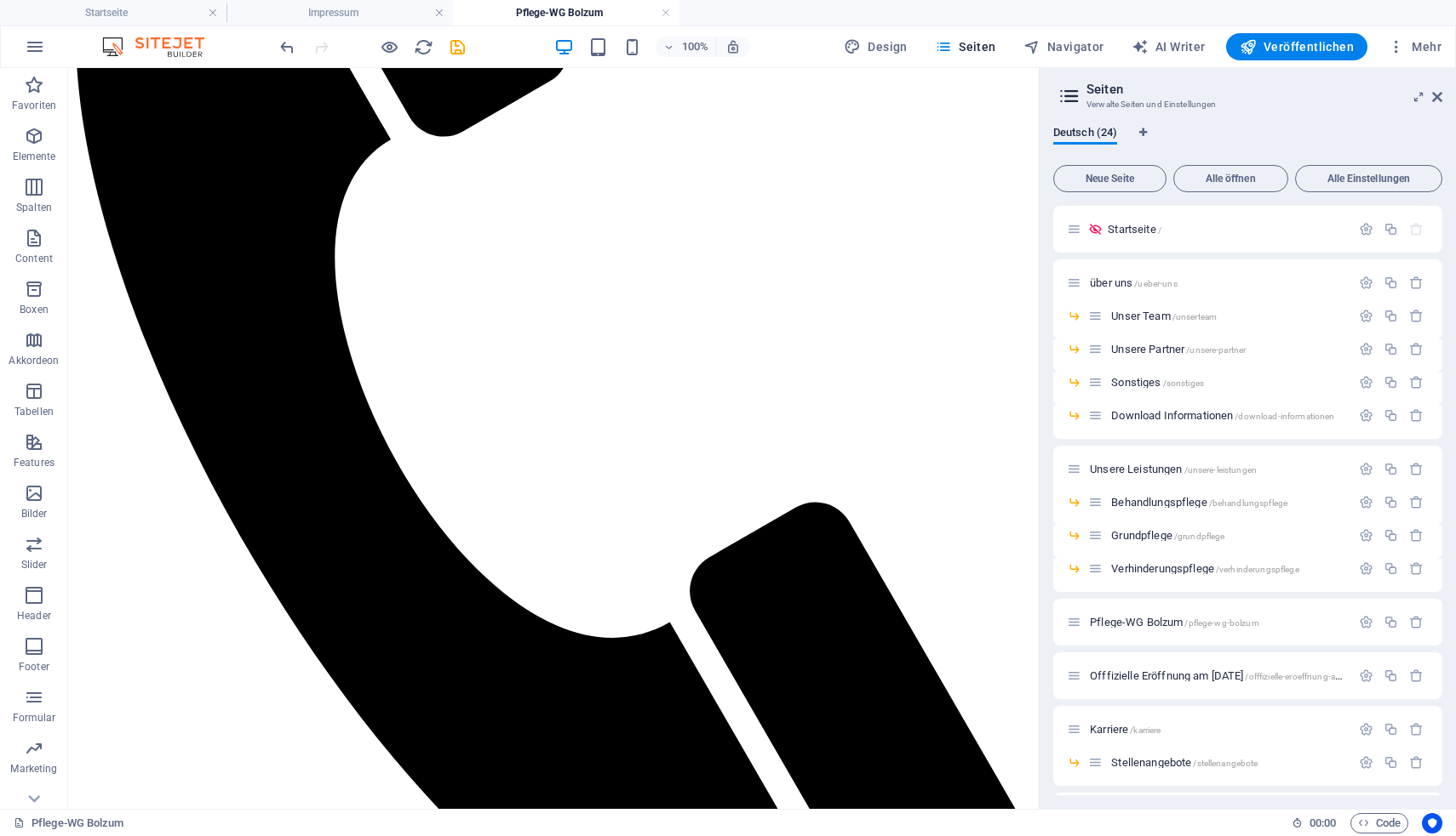
scroll to position [823, 0]
